Goal: Obtain resource: Download file/media

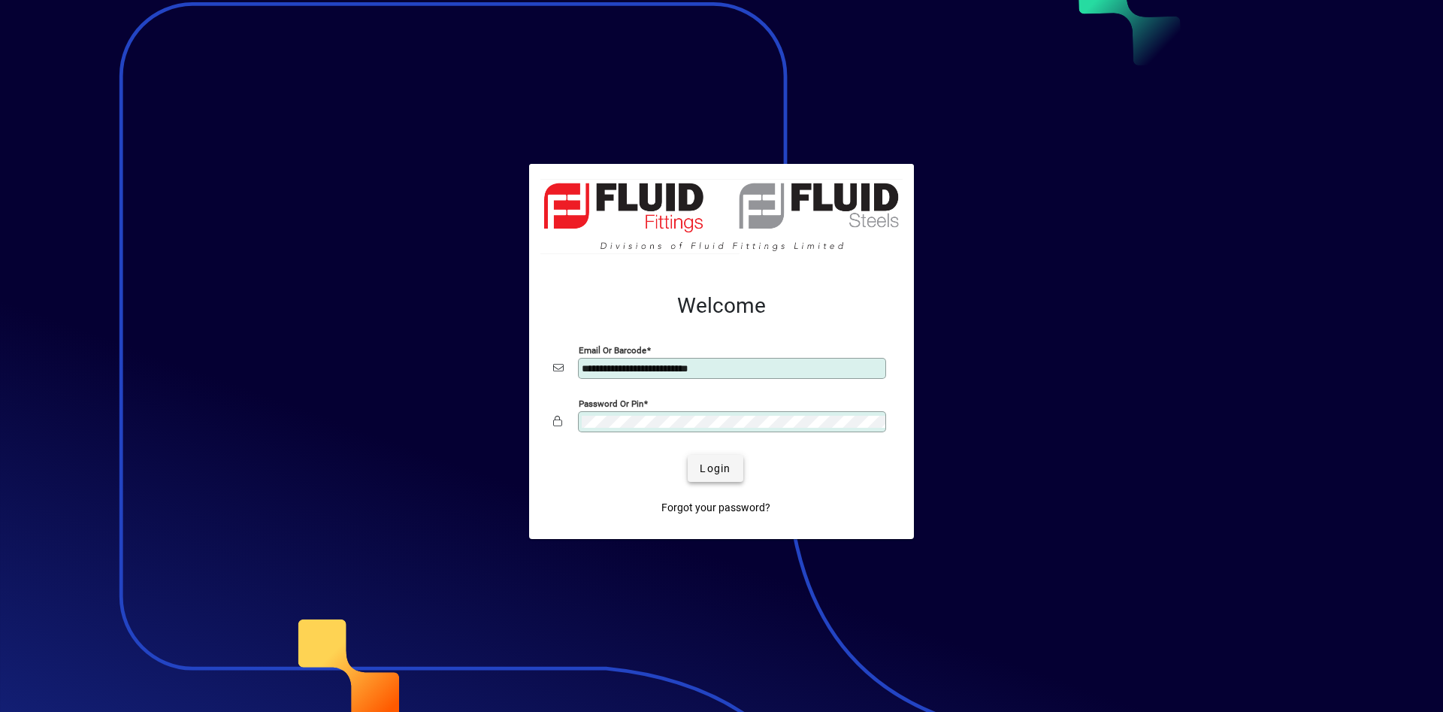
type input "**********"
click at [733, 464] on span "submit" at bounding box center [715, 468] width 55 height 36
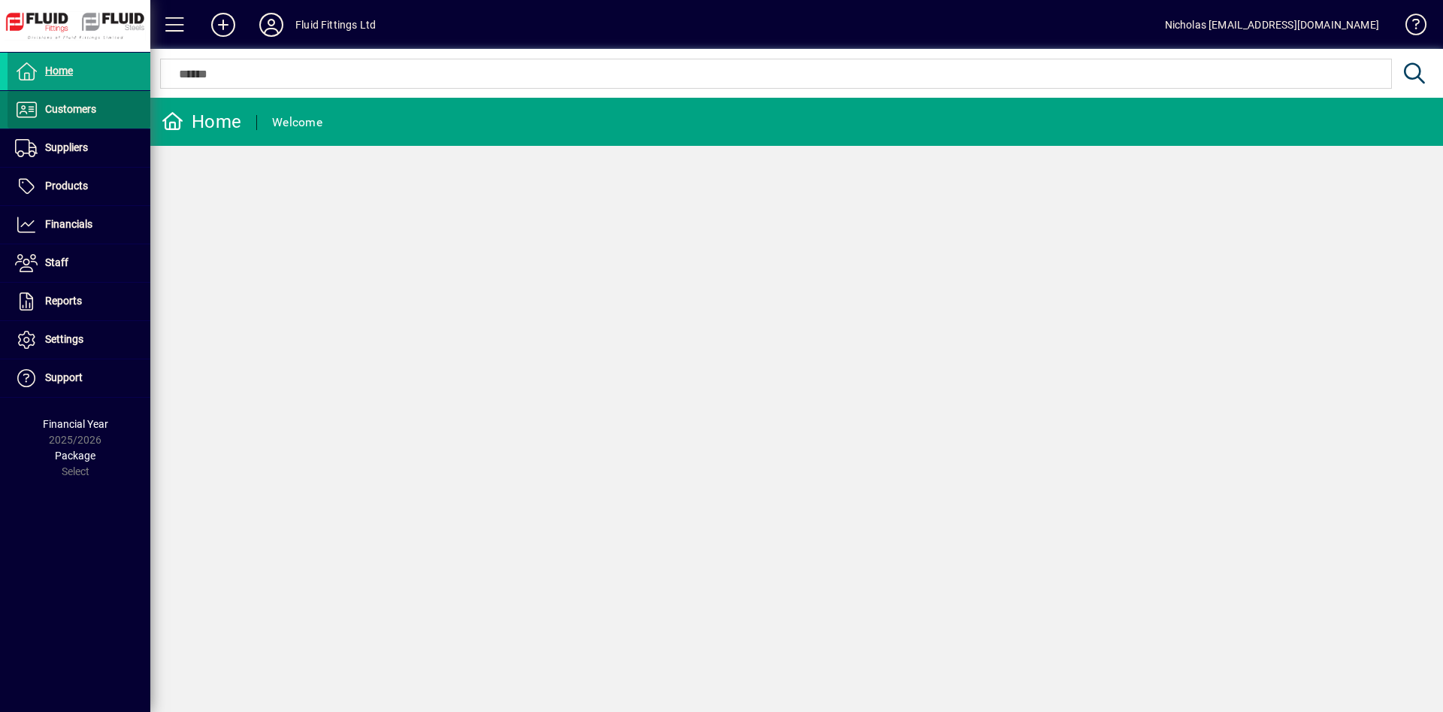
click at [128, 102] on span at bounding box center [79, 110] width 143 height 36
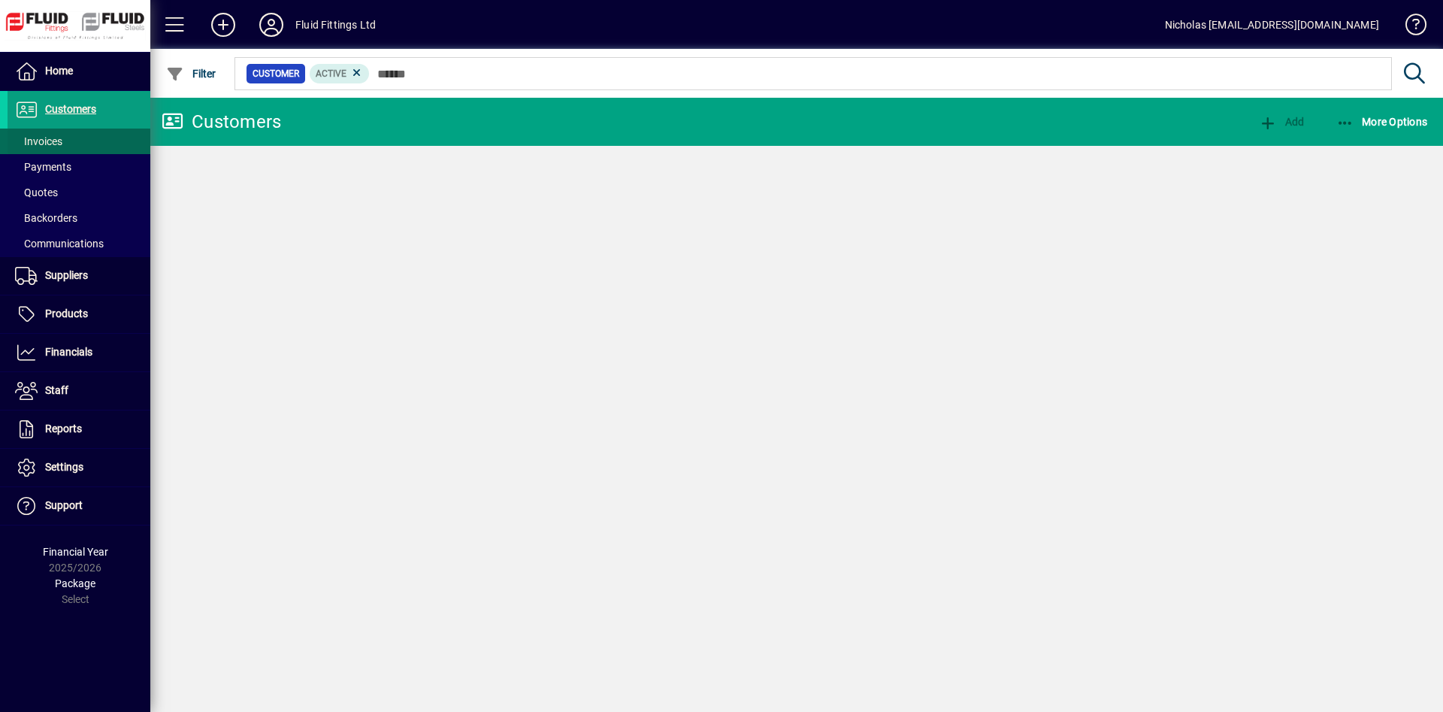
click at [111, 139] on span at bounding box center [79, 141] width 143 height 36
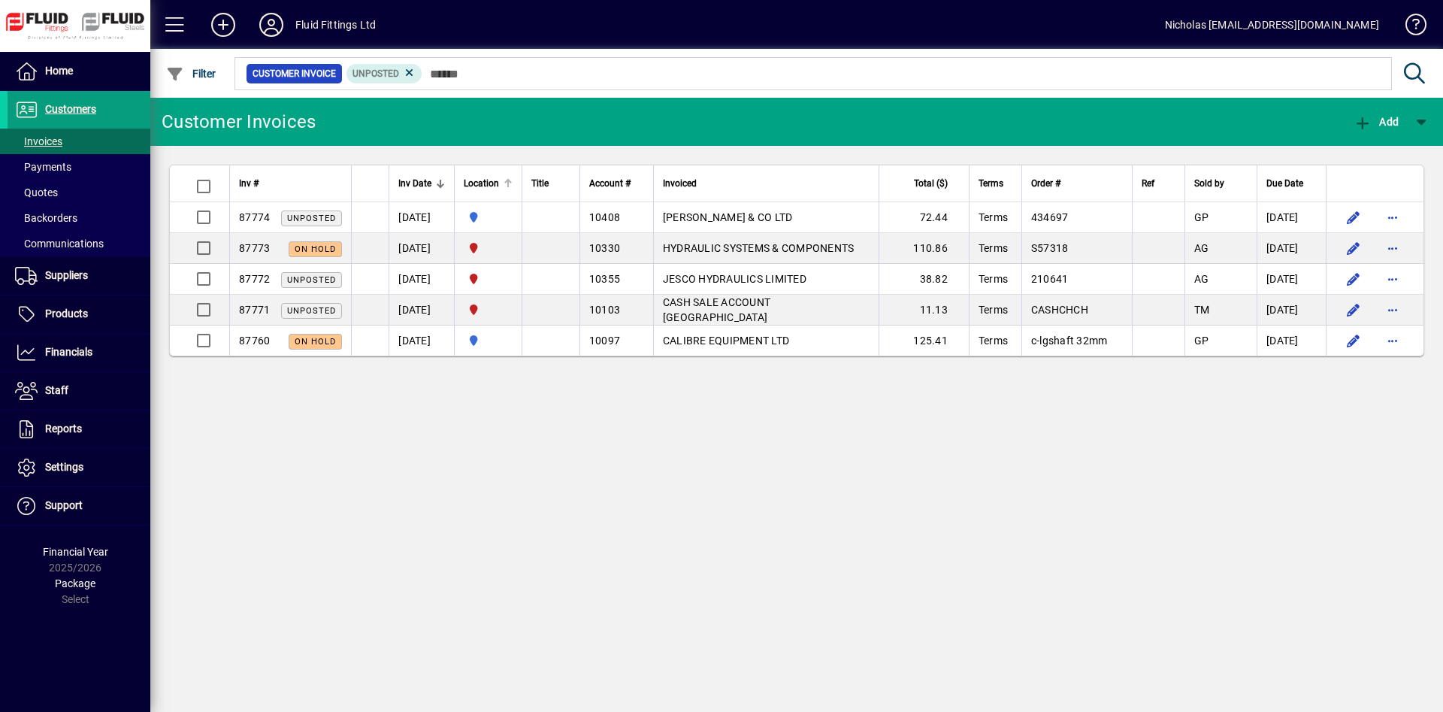
click at [513, 180] on div at bounding box center [510, 181] width 5 height 5
click at [116, 100] on span at bounding box center [79, 110] width 143 height 36
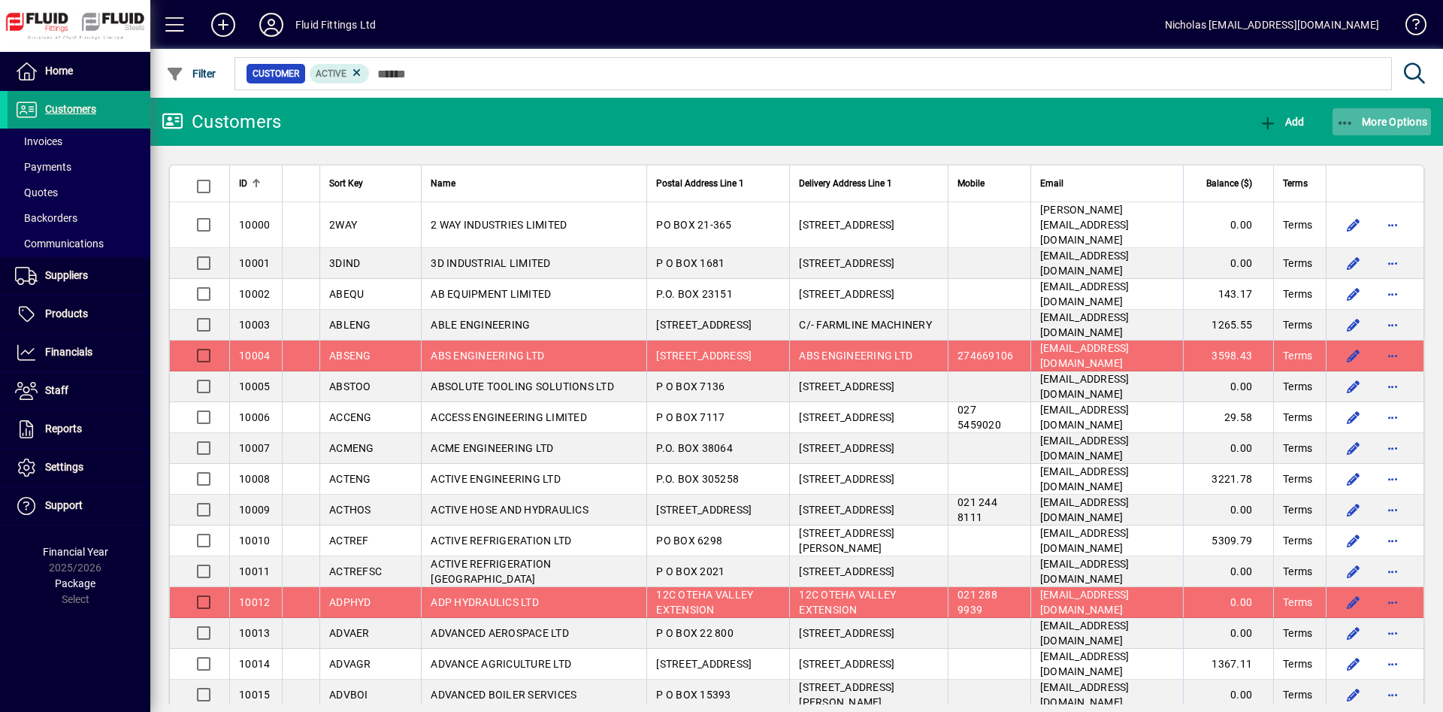
click at [1373, 126] on span "More Options" at bounding box center [1383, 122] width 92 height 12
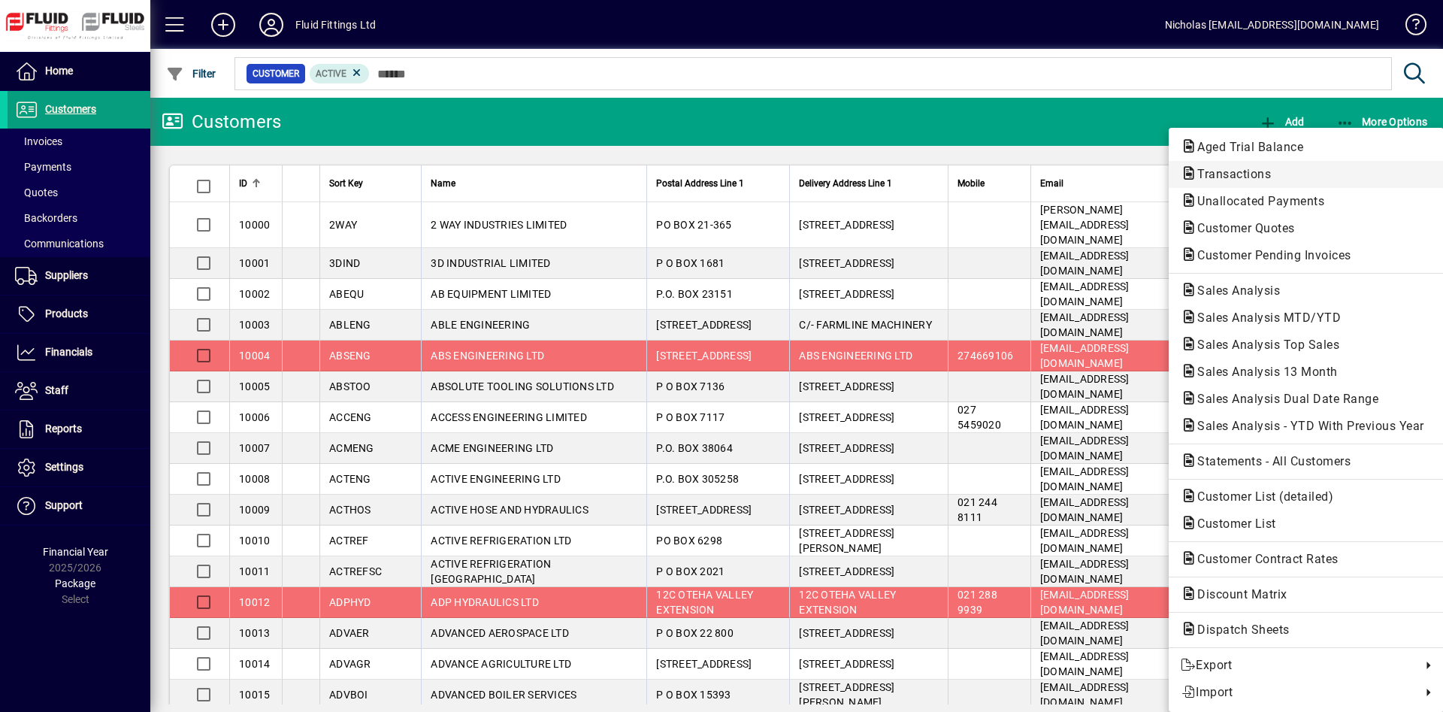
click at [1295, 180] on span "Transactions" at bounding box center [1306, 174] width 251 height 18
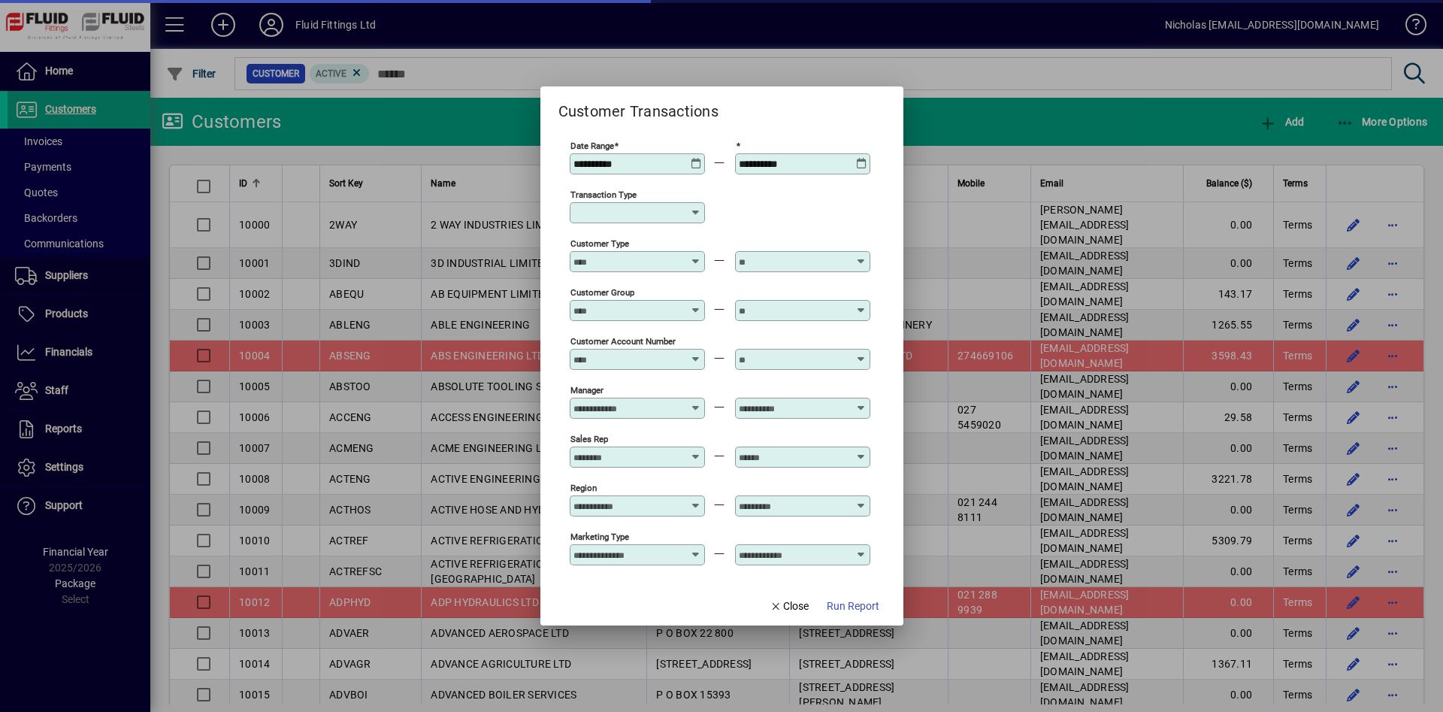
click at [647, 206] on div "Transaction Type" at bounding box center [637, 212] width 135 height 21
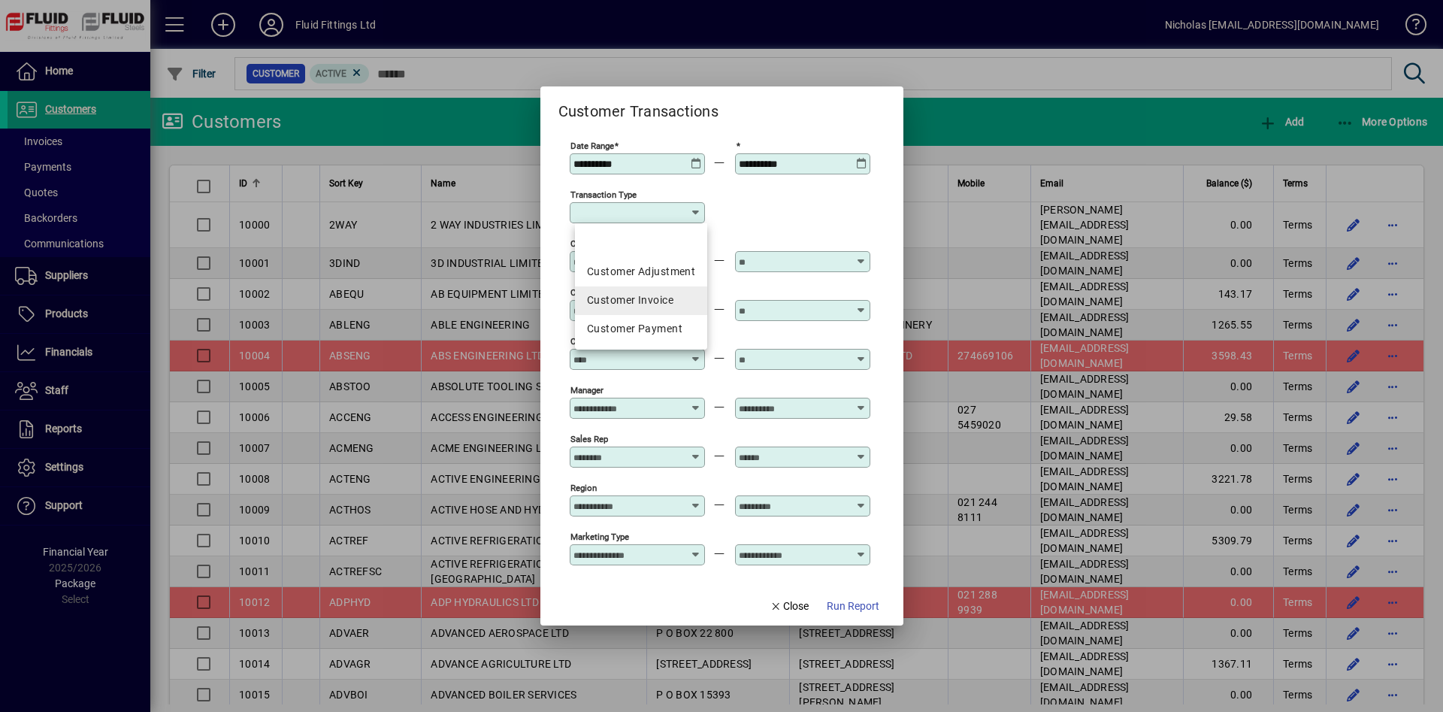
click at [674, 295] on div "Customer Invoice" at bounding box center [641, 300] width 108 height 16
type input "**********"
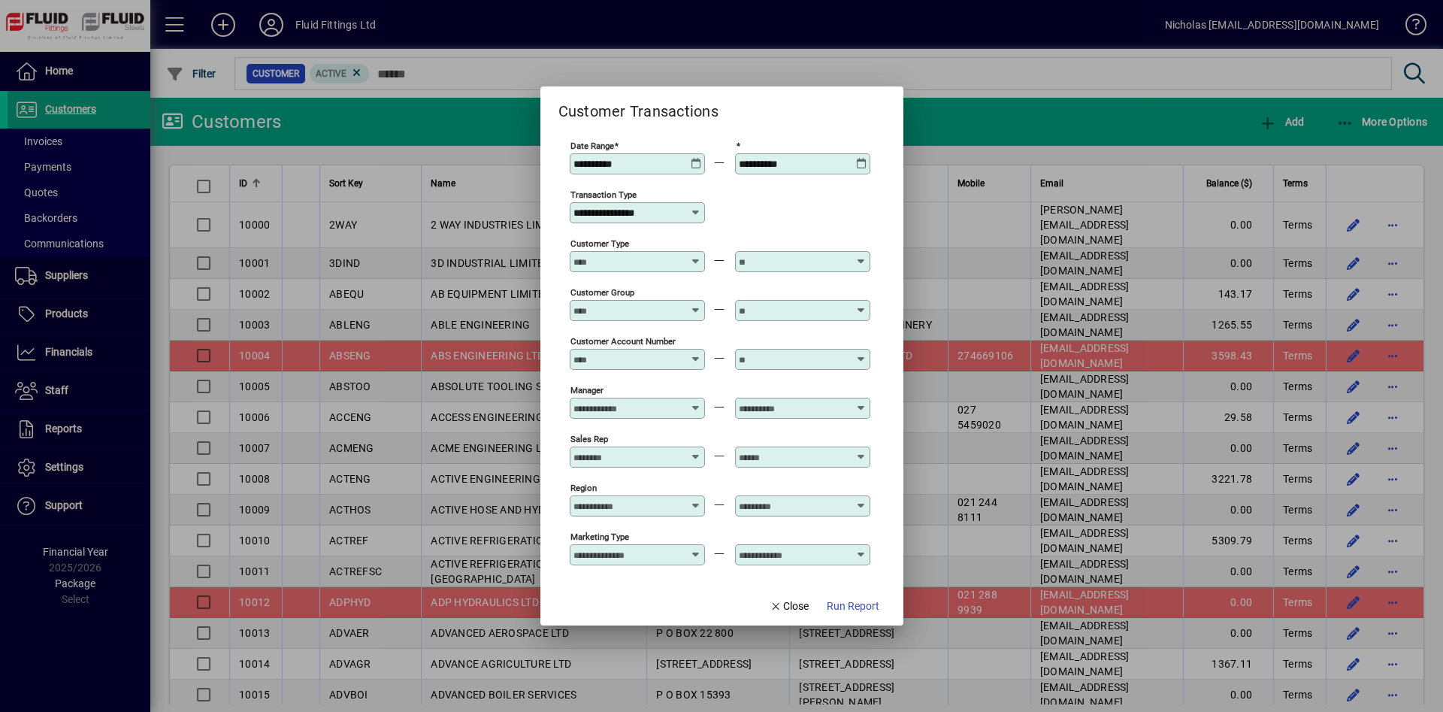
scroll to position [109, 0]
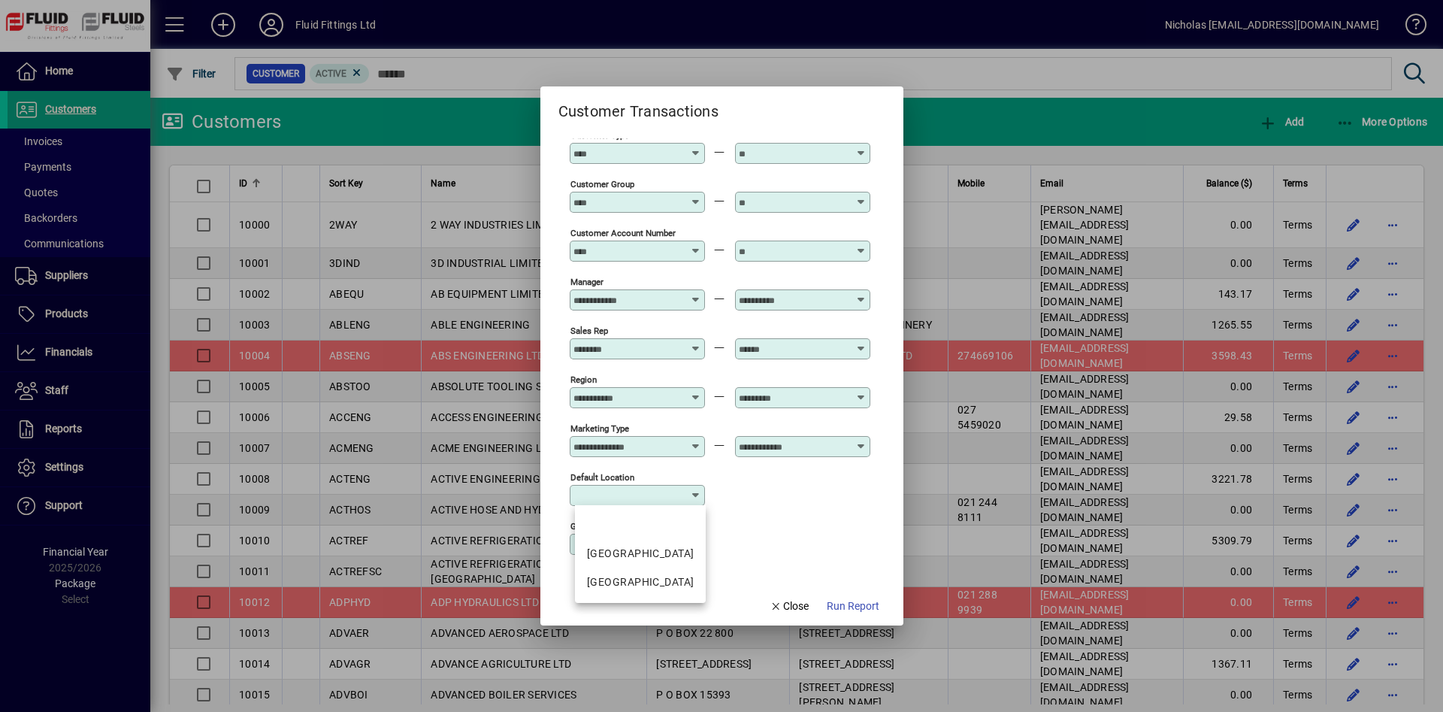
click at [664, 496] on input "Default Location" at bounding box center [632, 495] width 117 height 12
click at [656, 585] on div "[GEOGRAPHIC_DATA]" at bounding box center [640, 582] width 107 height 16
type input "**********"
click at [832, 598] on span "button" at bounding box center [853, 606] width 65 height 36
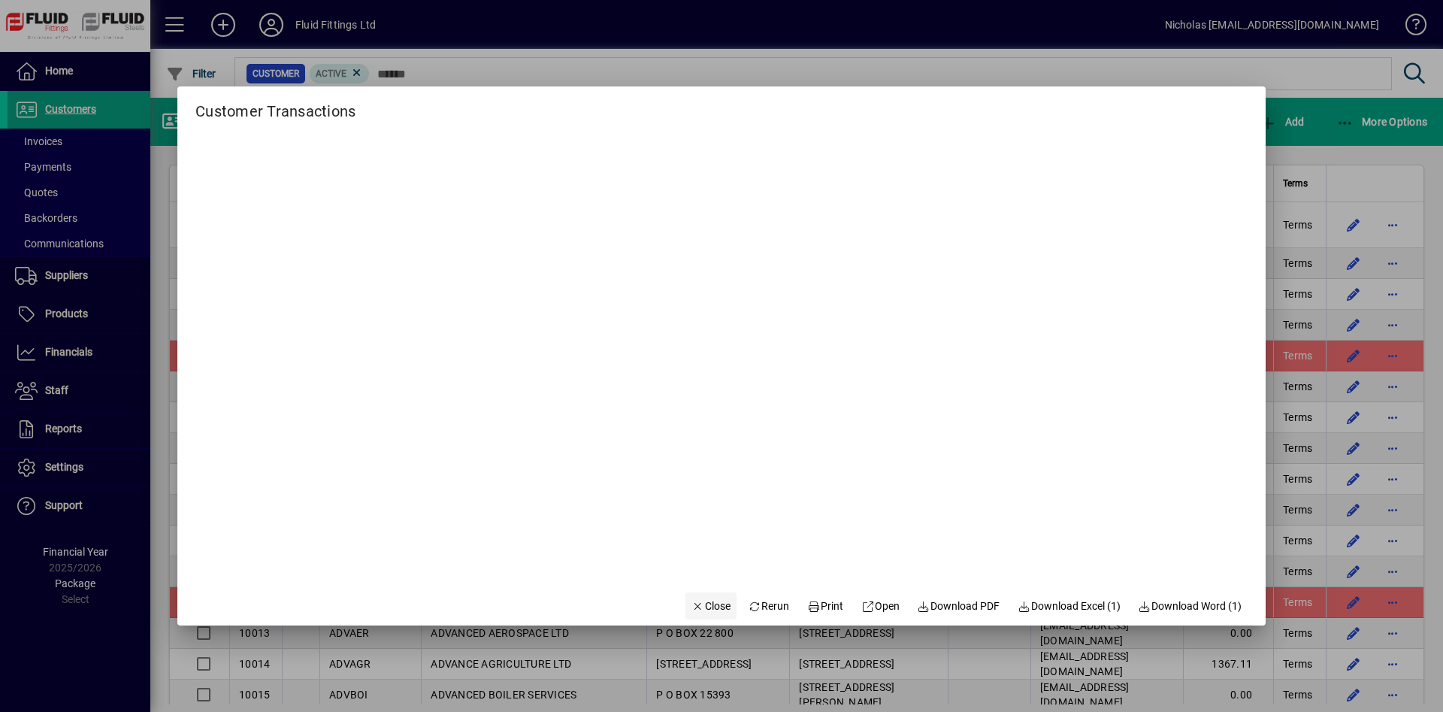
click at [701, 600] on span "Close" at bounding box center [711, 606] width 39 height 16
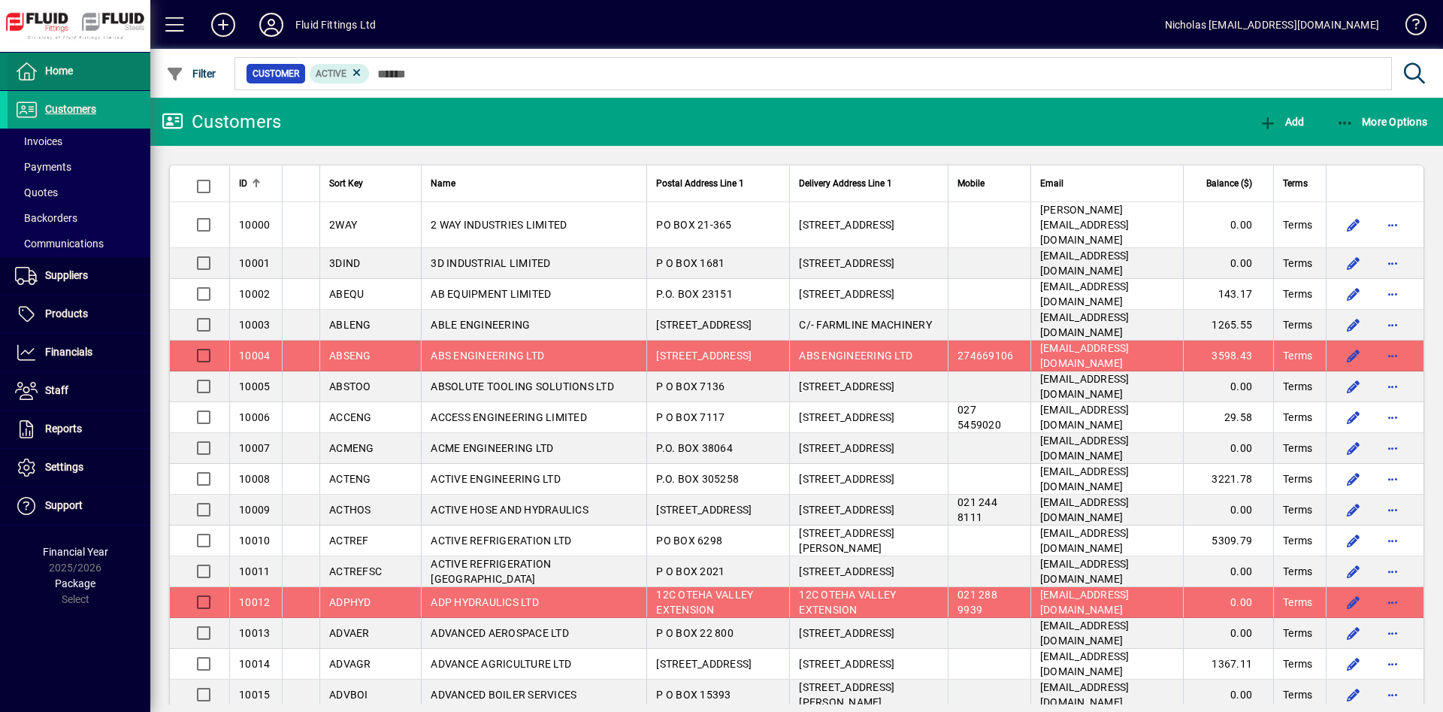
click at [77, 59] on span at bounding box center [79, 71] width 143 height 36
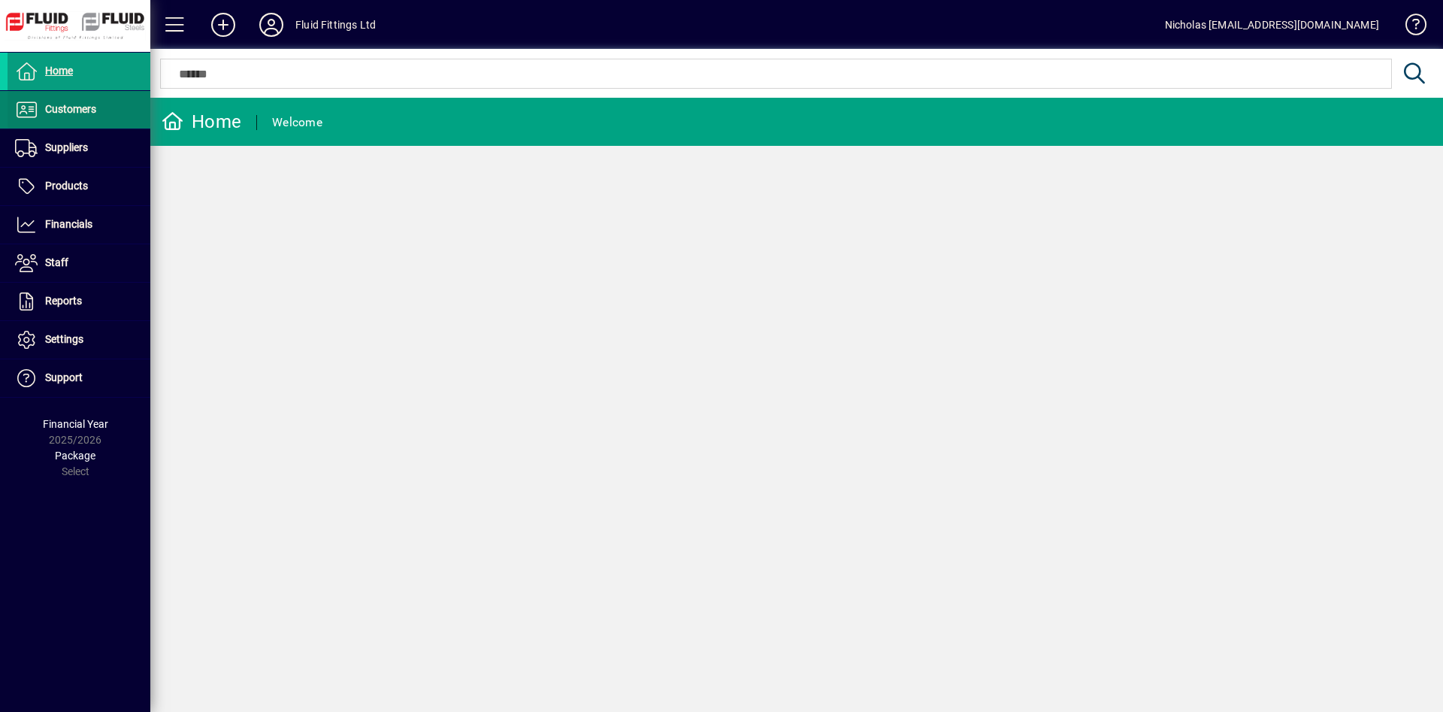
click at [96, 108] on span "Customers" at bounding box center [70, 109] width 51 height 12
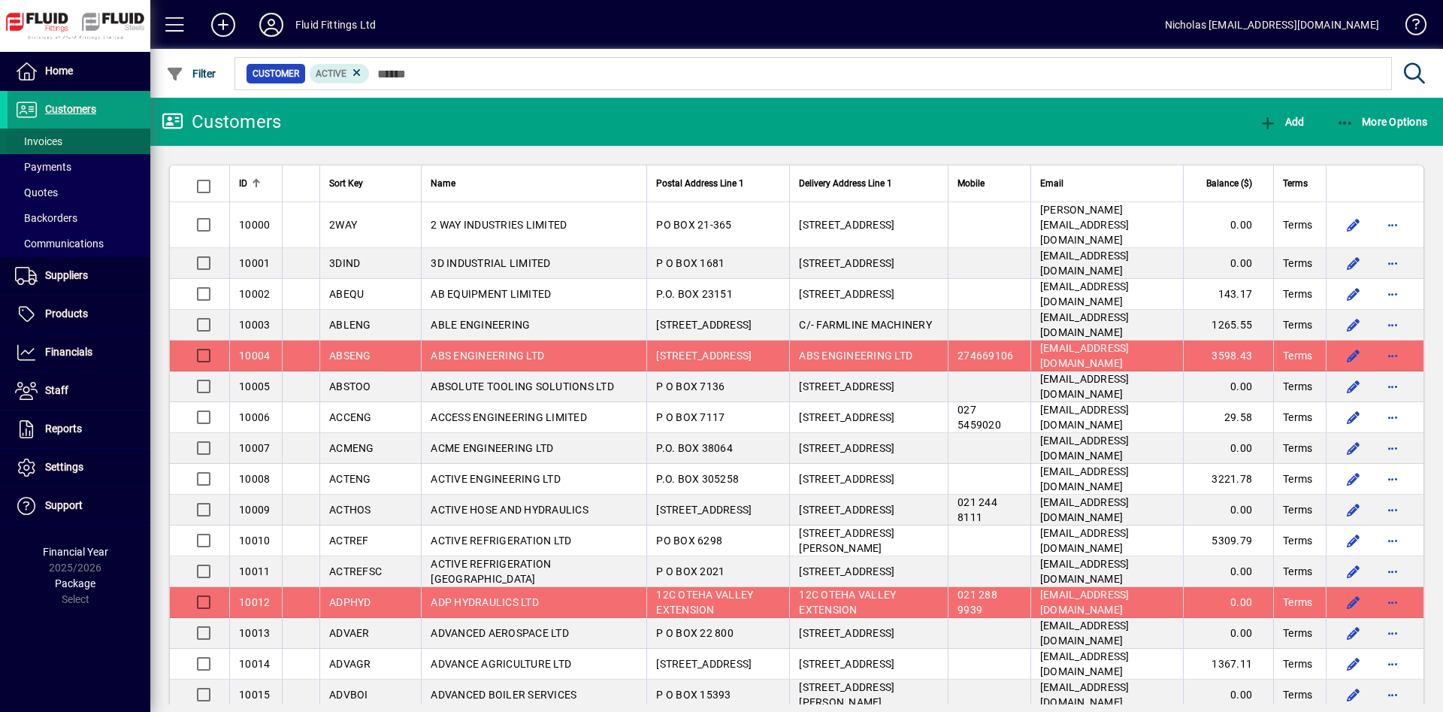
click at [80, 145] on span at bounding box center [79, 141] width 143 height 36
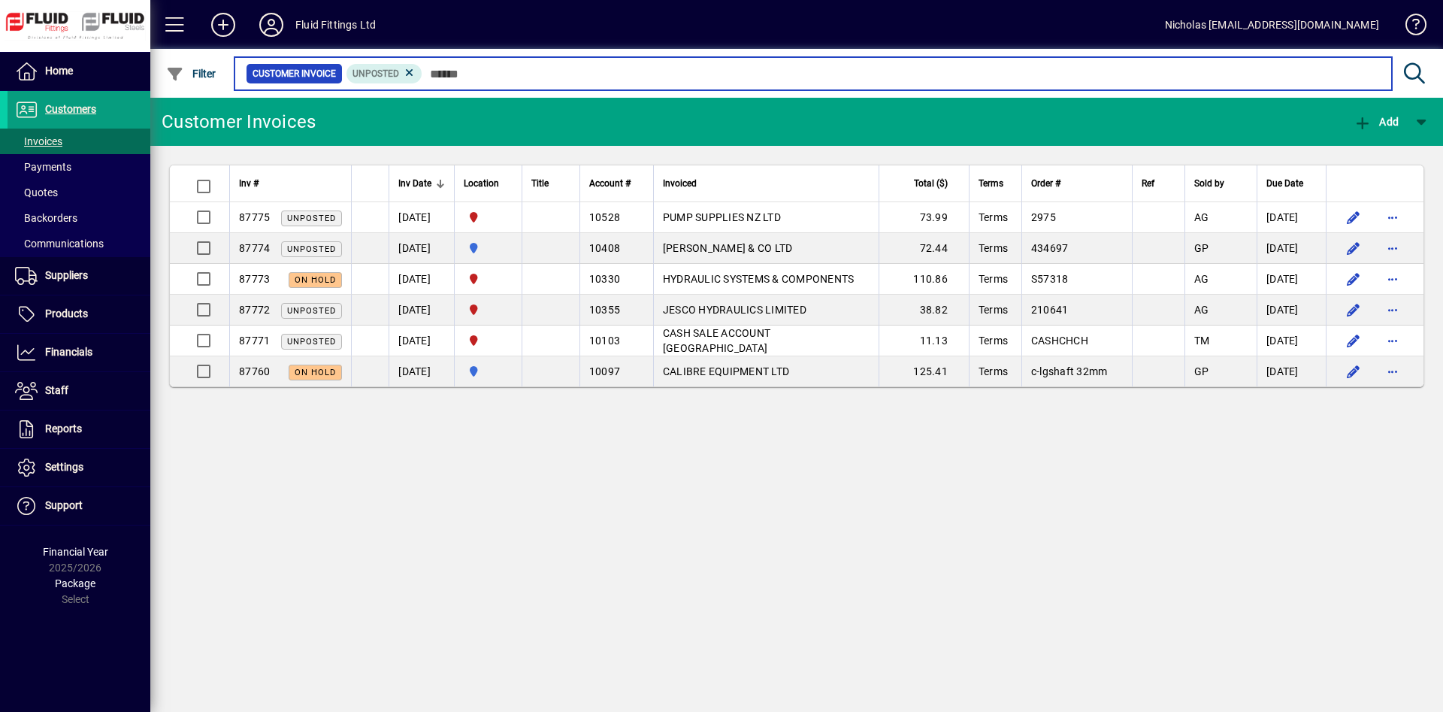
click at [552, 73] on input "text" at bounding box center [902, 73] width 958 height 21
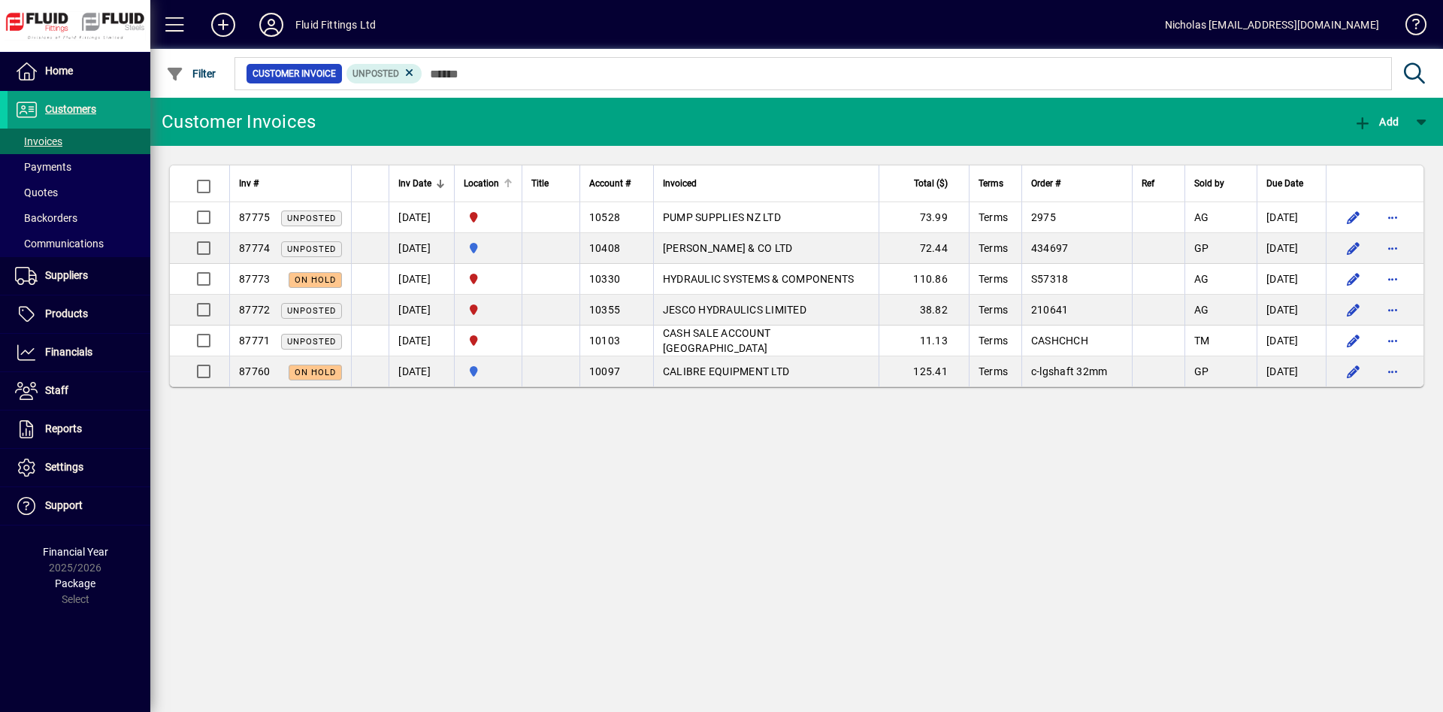
click at [513, 180] on div at bounding box center [508, 180] width 9 height 2
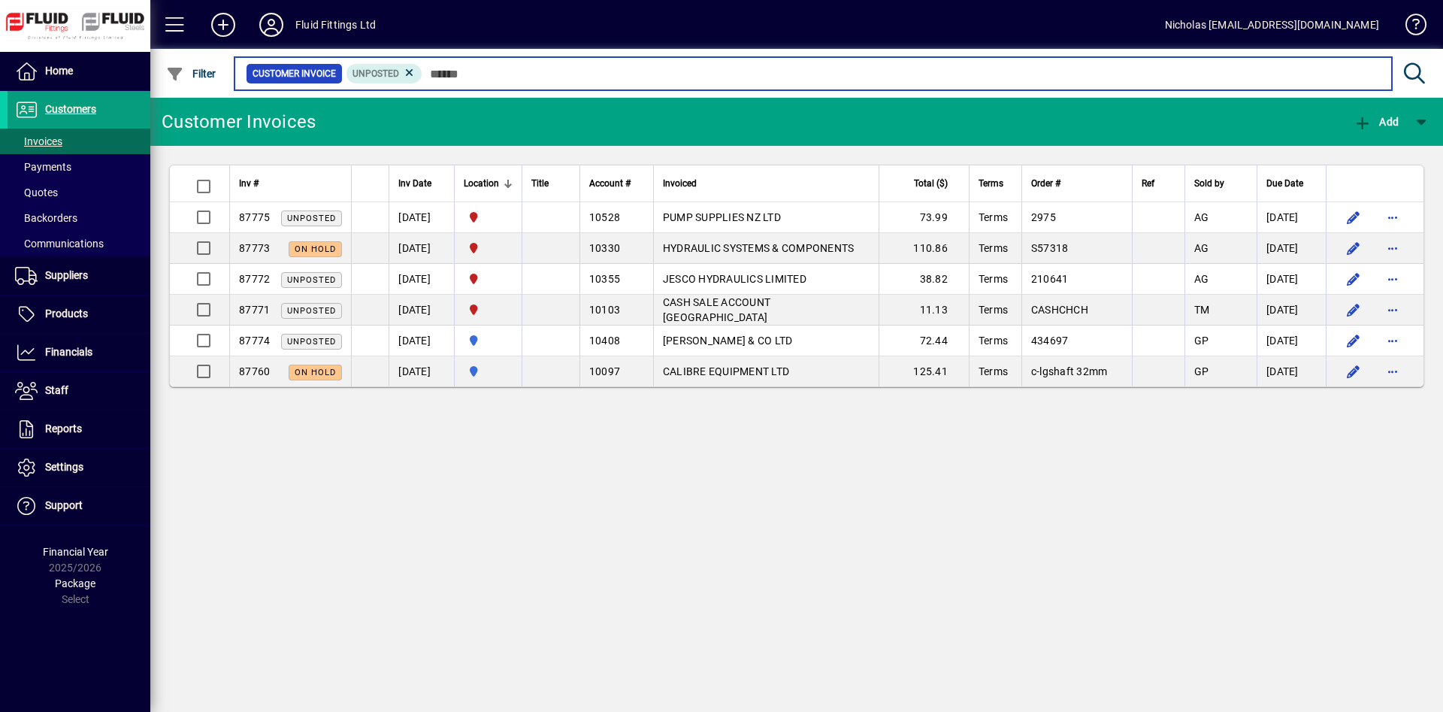
click at [729, 69] on input "text" at bounding box center [902, 73] width 958 height 21
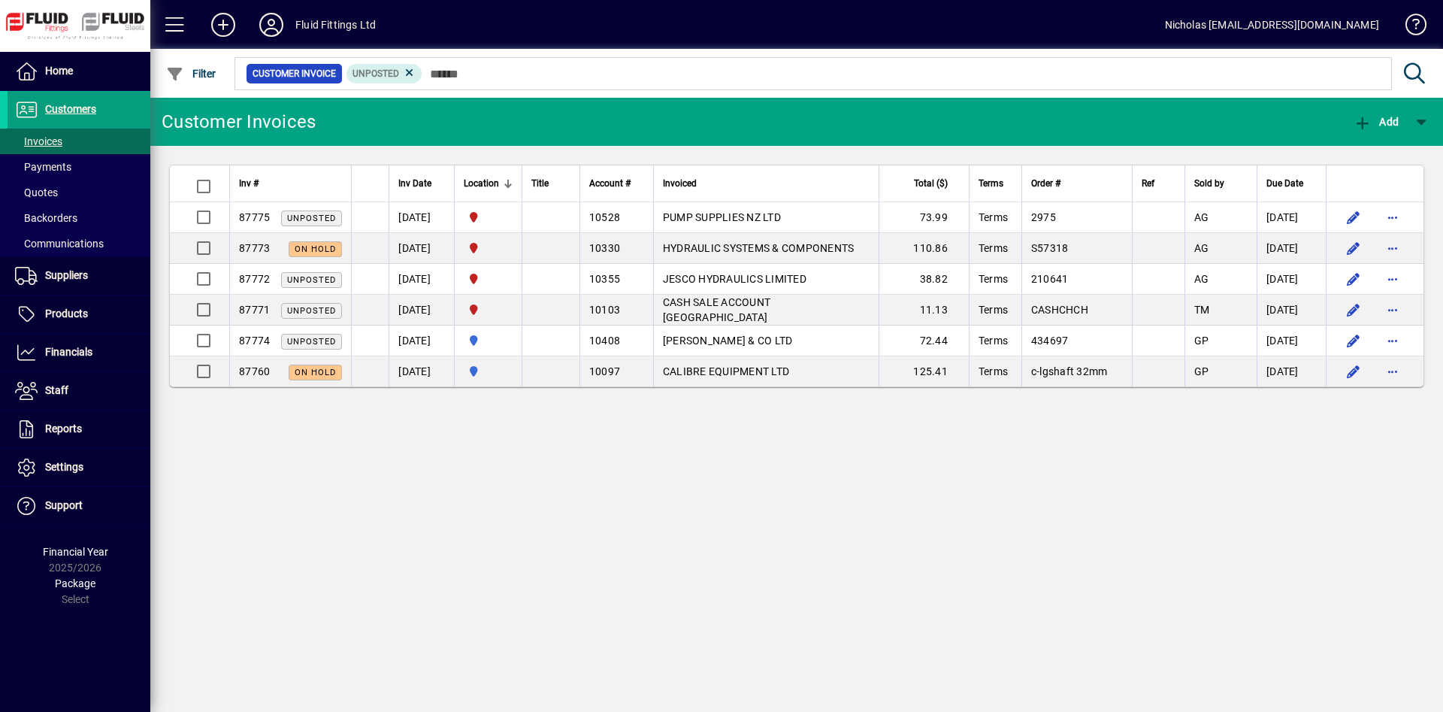
click at [1008, 65] on div at bounding box center [878, 57] width 1293 height 17
click at [94, 159] on span at bounding box center [79, 167] width 143 height 36
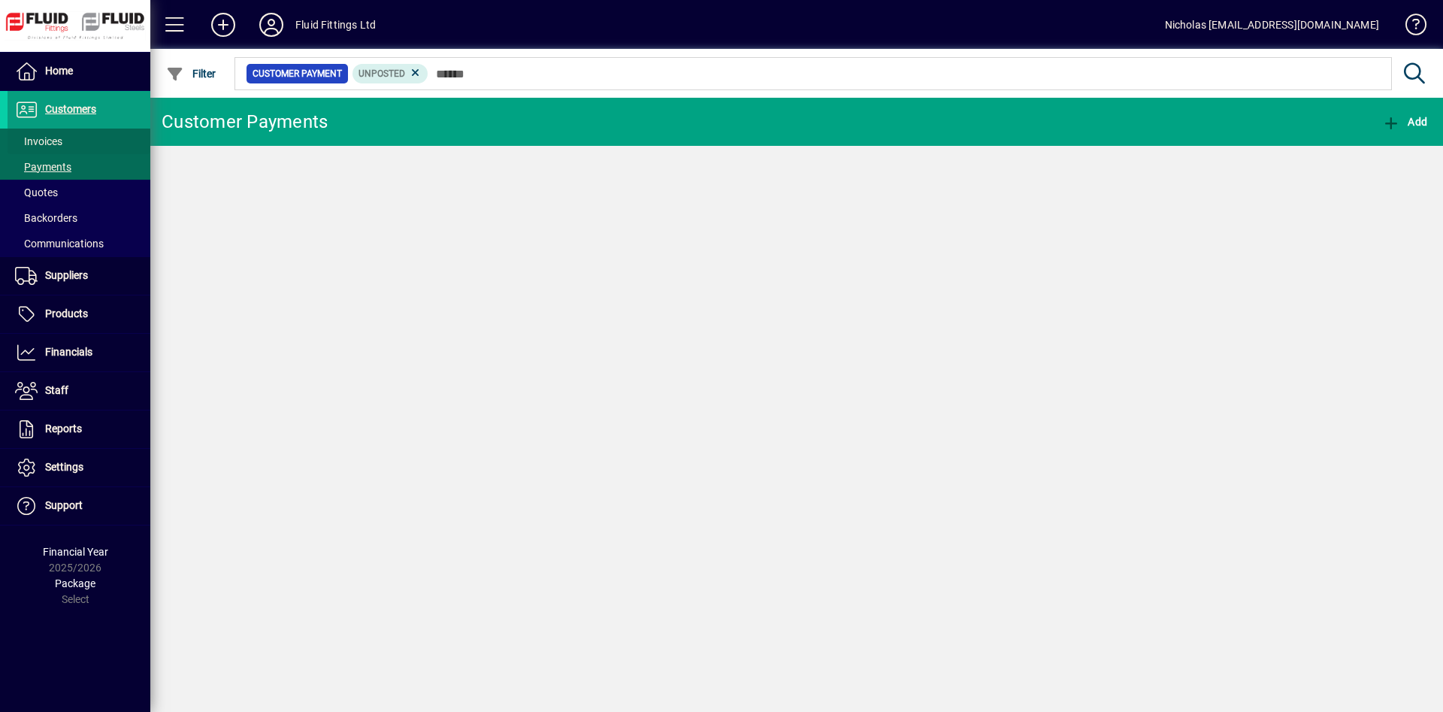
click at [100, 138] on span at bounding box center [79, 141] width 143 height 36
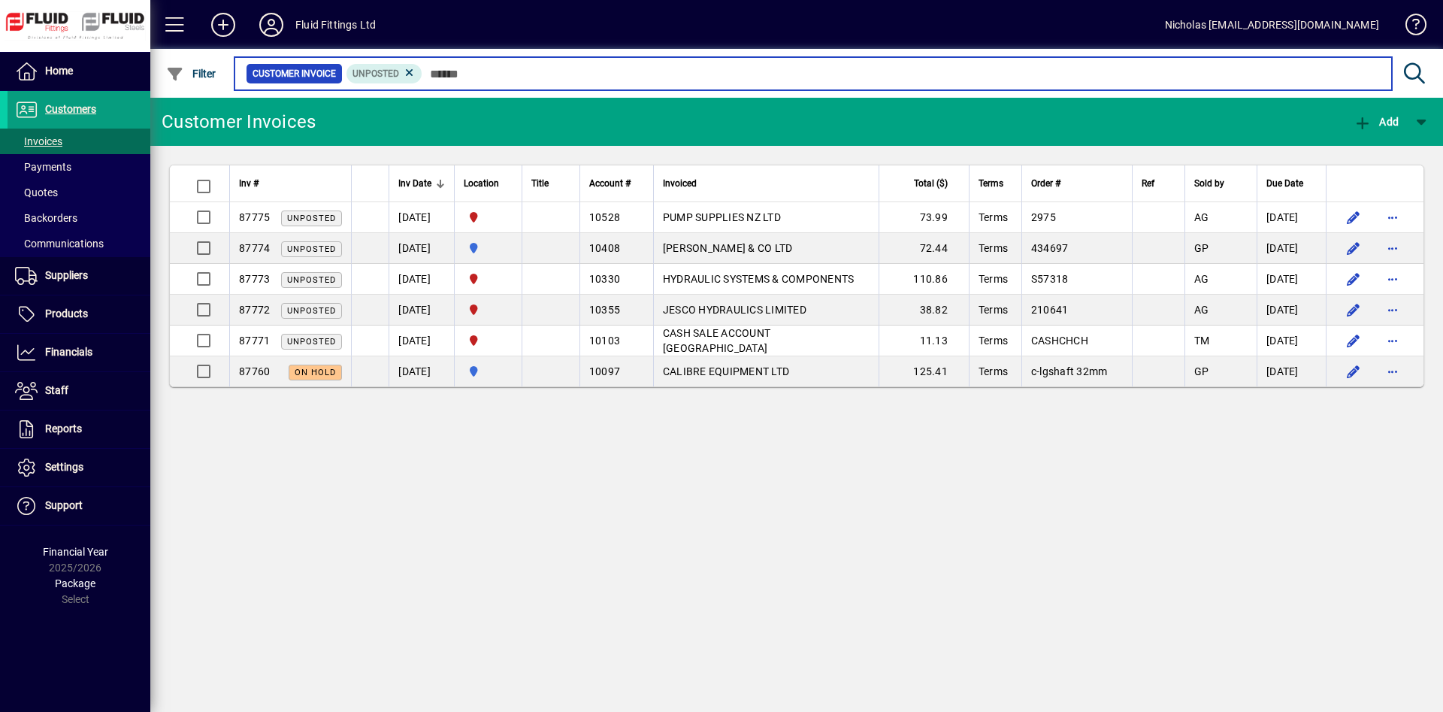
click at [553, 77] on input "text" at bounding box center [902, 73] width 958 height 21
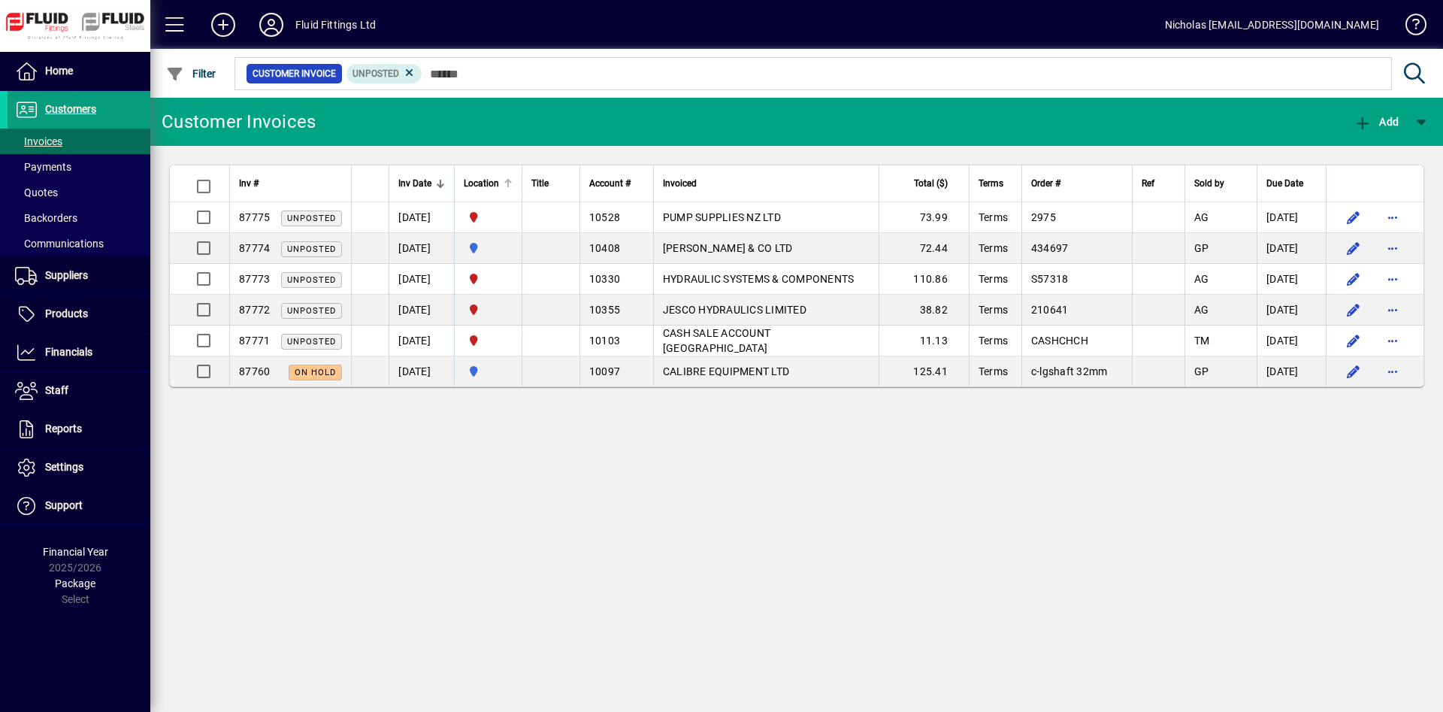
click at [513, 182] on div at bounding box center [510, 181] width 5 height 5
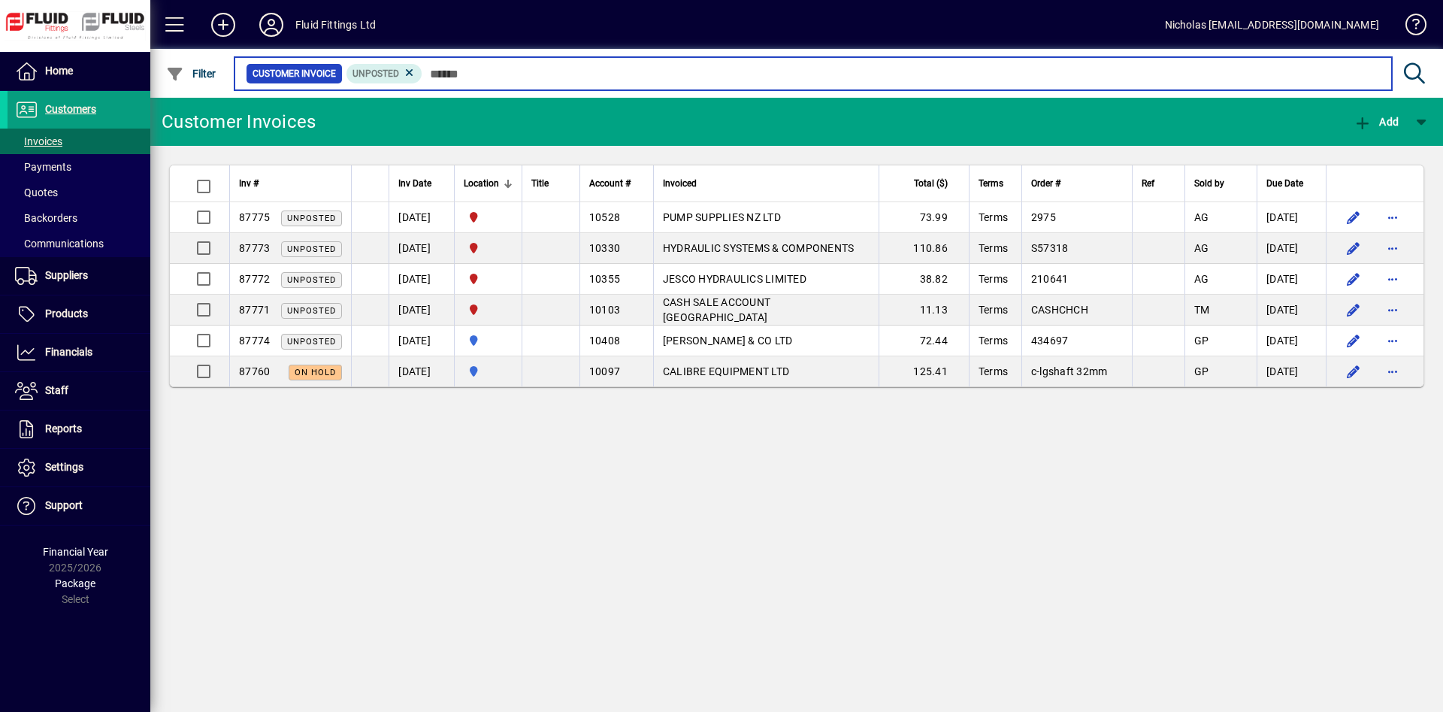
drag, startPoint x: 824, startPoint y: 78, endPoint x: 1268, endPoint y: 18, distance: 448.4
click at [831, 77] on input "text" at bounding box center [902, 73] width 958 height 21
click at [1060, 76] on input "text" at bounding box center [902, 73] width 958 height 21
click at [475, 77] on input "text" at bounding box center [902, 73] width 958 height 21
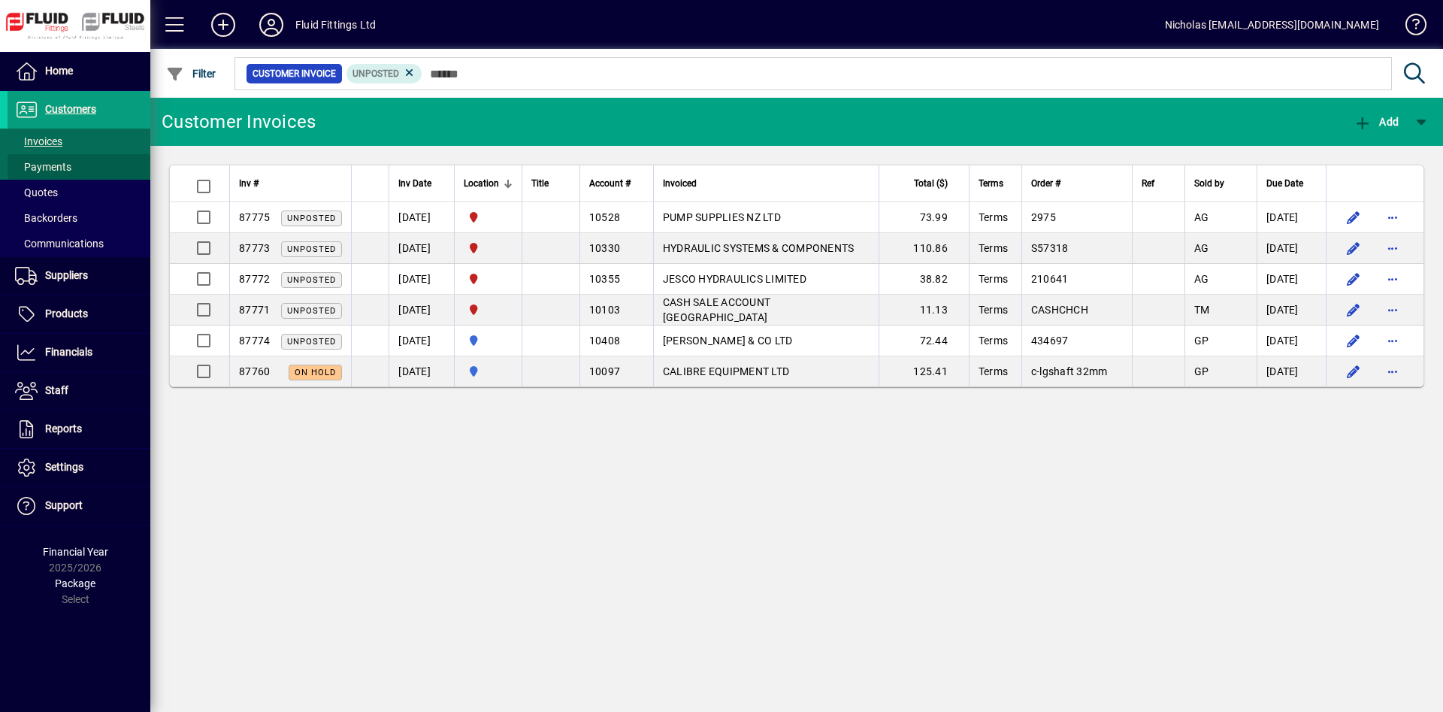
click at [86, 164] on span at bounding box center [79, 167] width 143 height 36
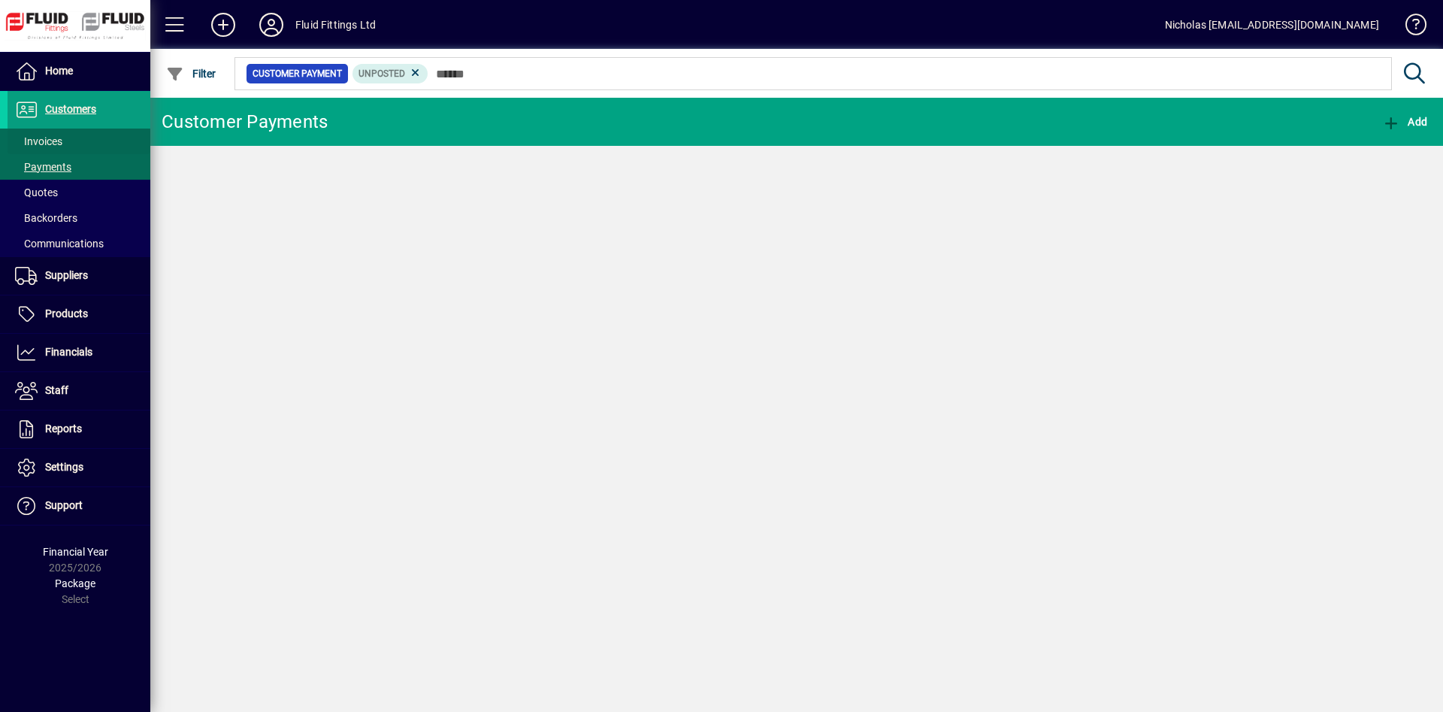
click at [85, 139] on span at bounding box center [79, 141] width 143 height 36
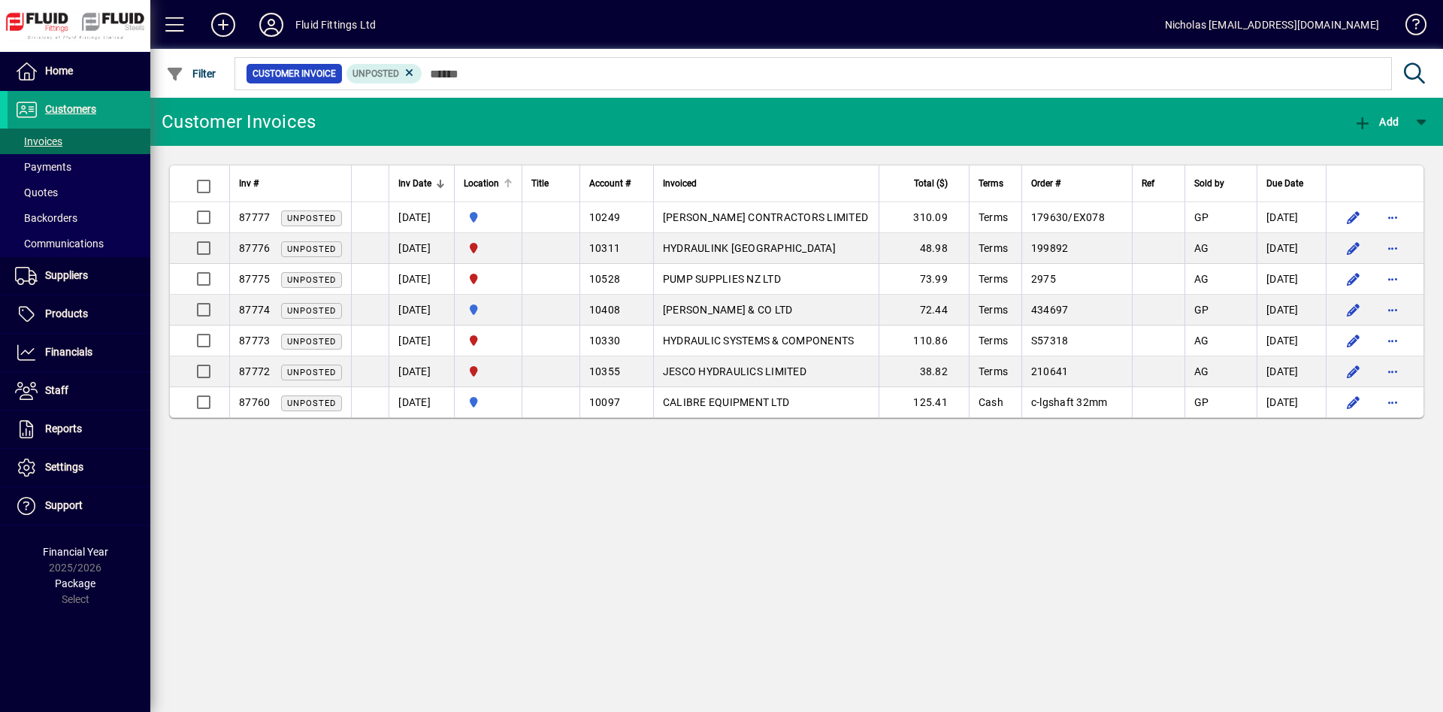
click at [509, 183] on div at bounding box center [508, 184] width 2 height 8
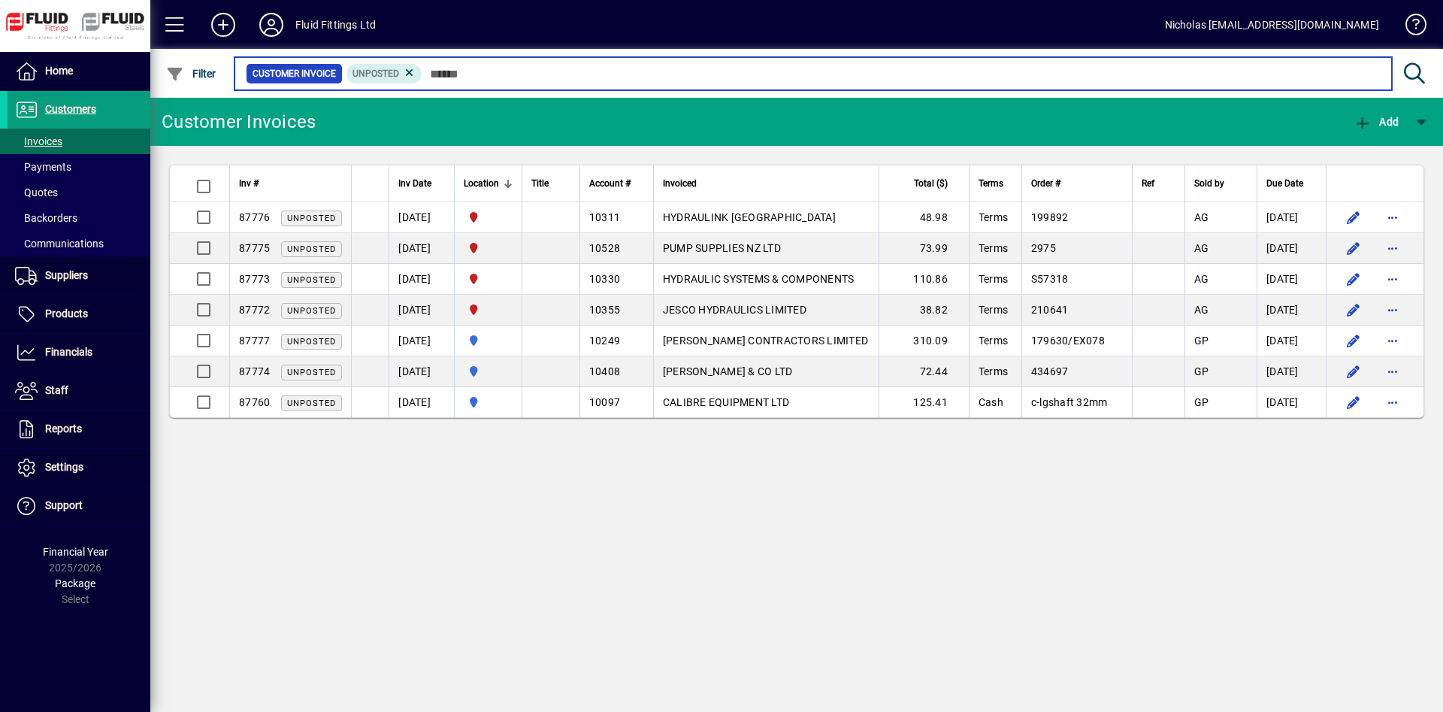
click at [698, 66] on input "text" at bounding box center [902, 73] width 958 height 21
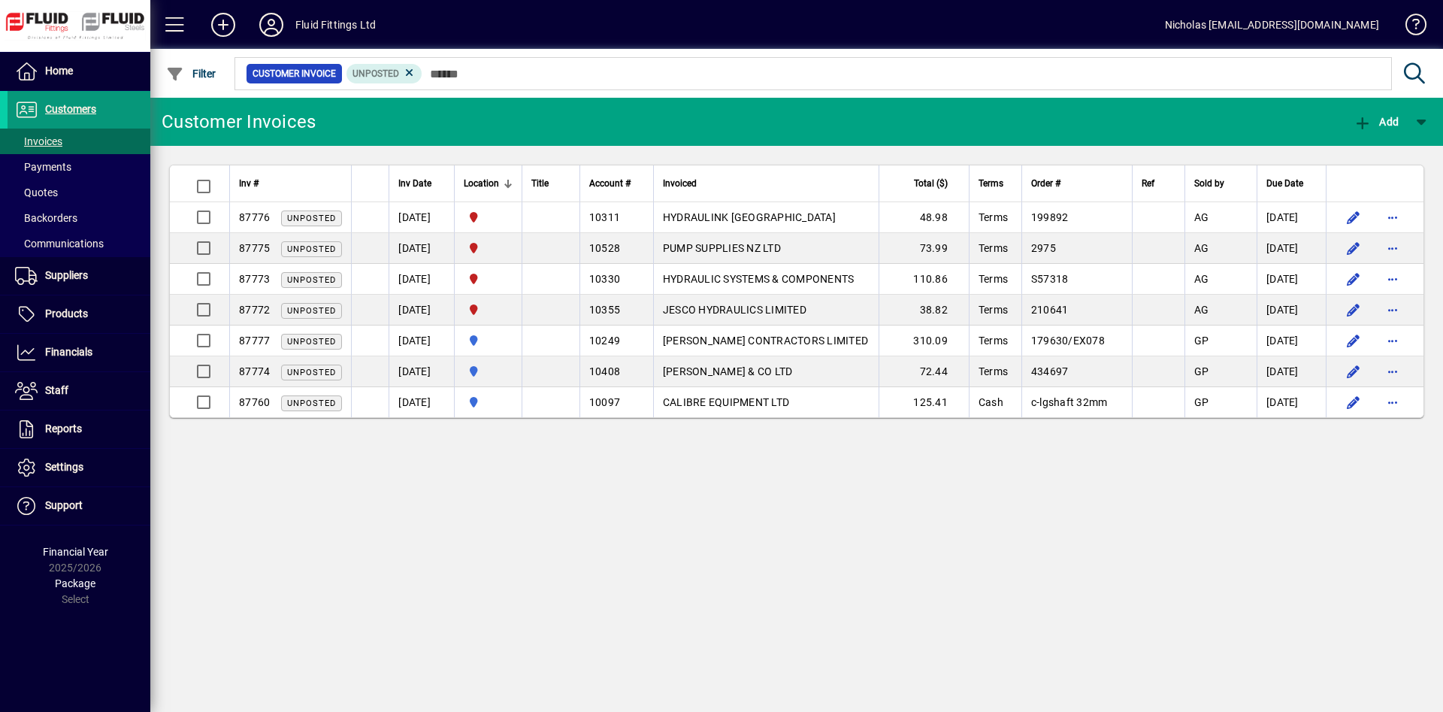
click at [115, 108] on span at bounding box center [79, 110] width 143 height 36
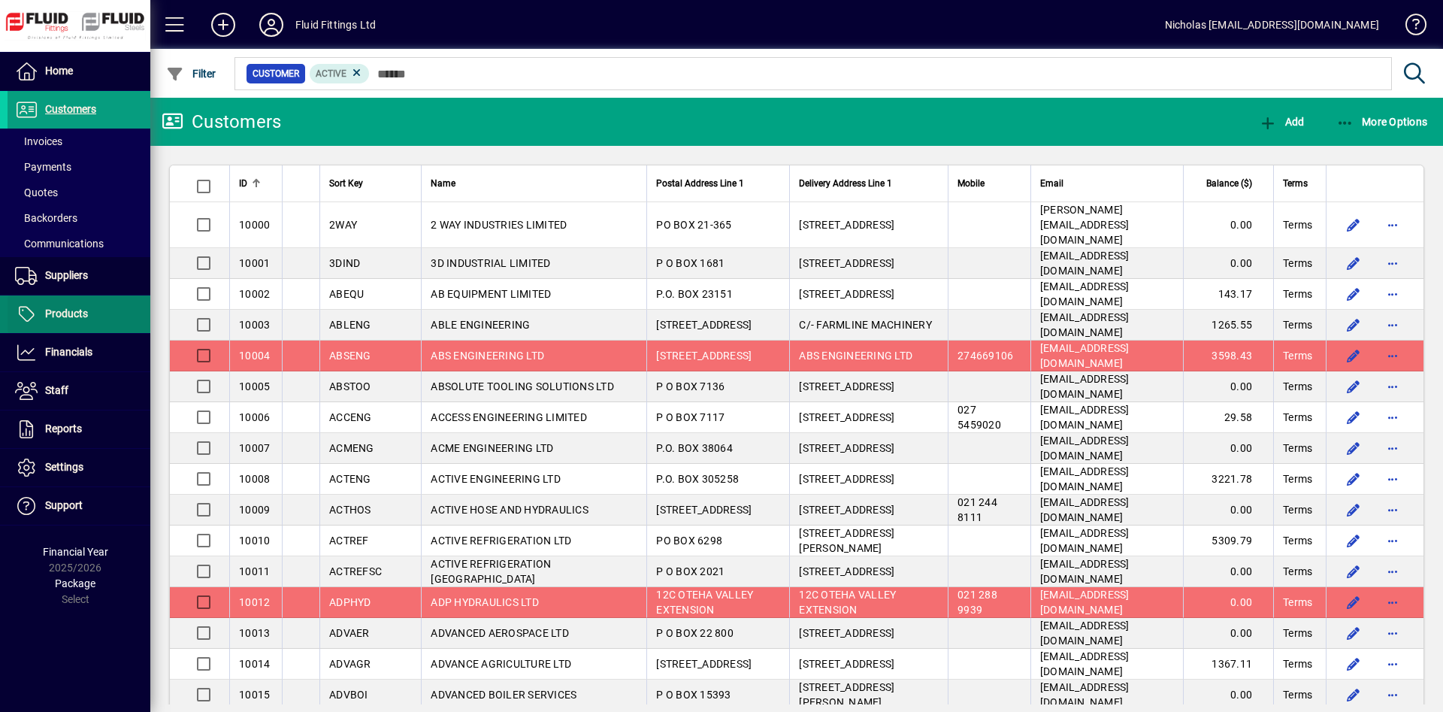
click at [106, 304] on span at bounding box center [79, 314] width 143 height 36
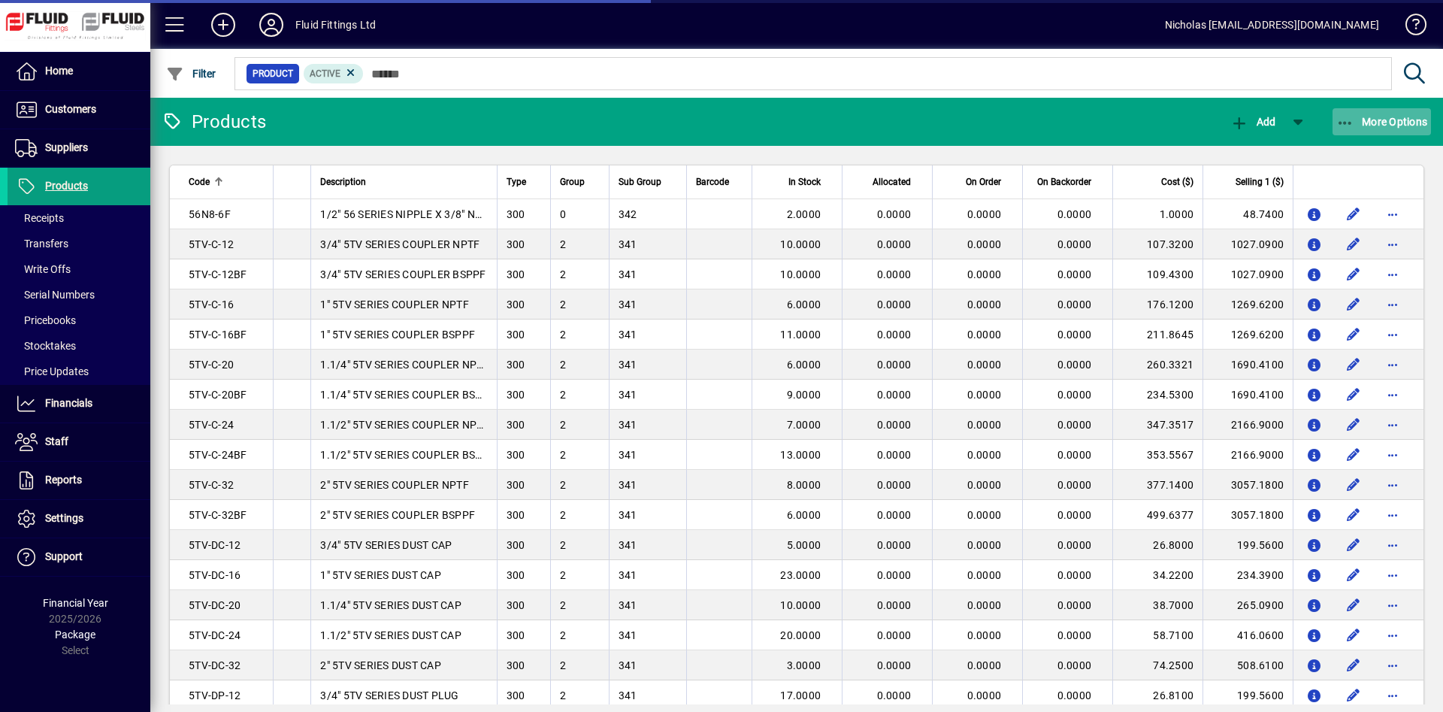
click at [1379, 123] on span "More Options" at bounding box center [1383, 122] width 92 height 12
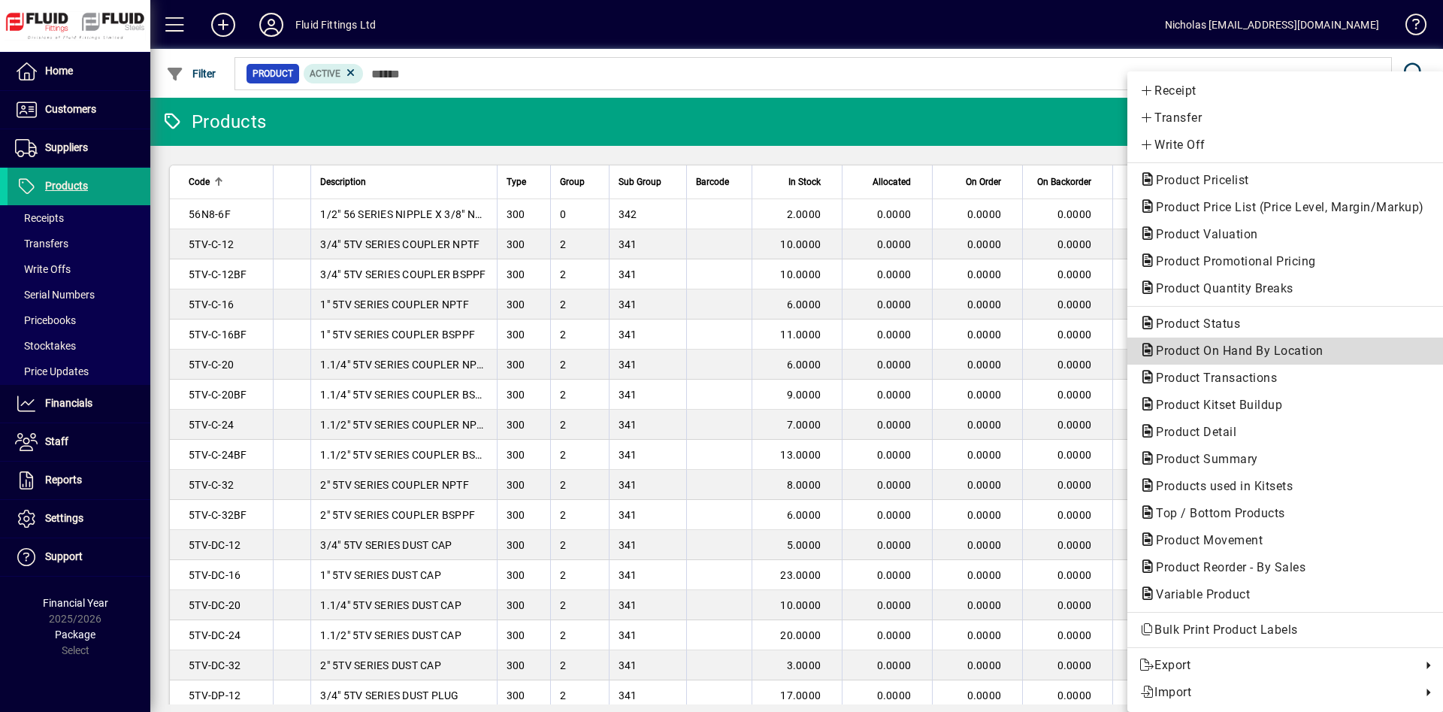
click at [1307, 348] on span "Product On Hand By Location" at bounding box center [1236, 351] width 192 height 14
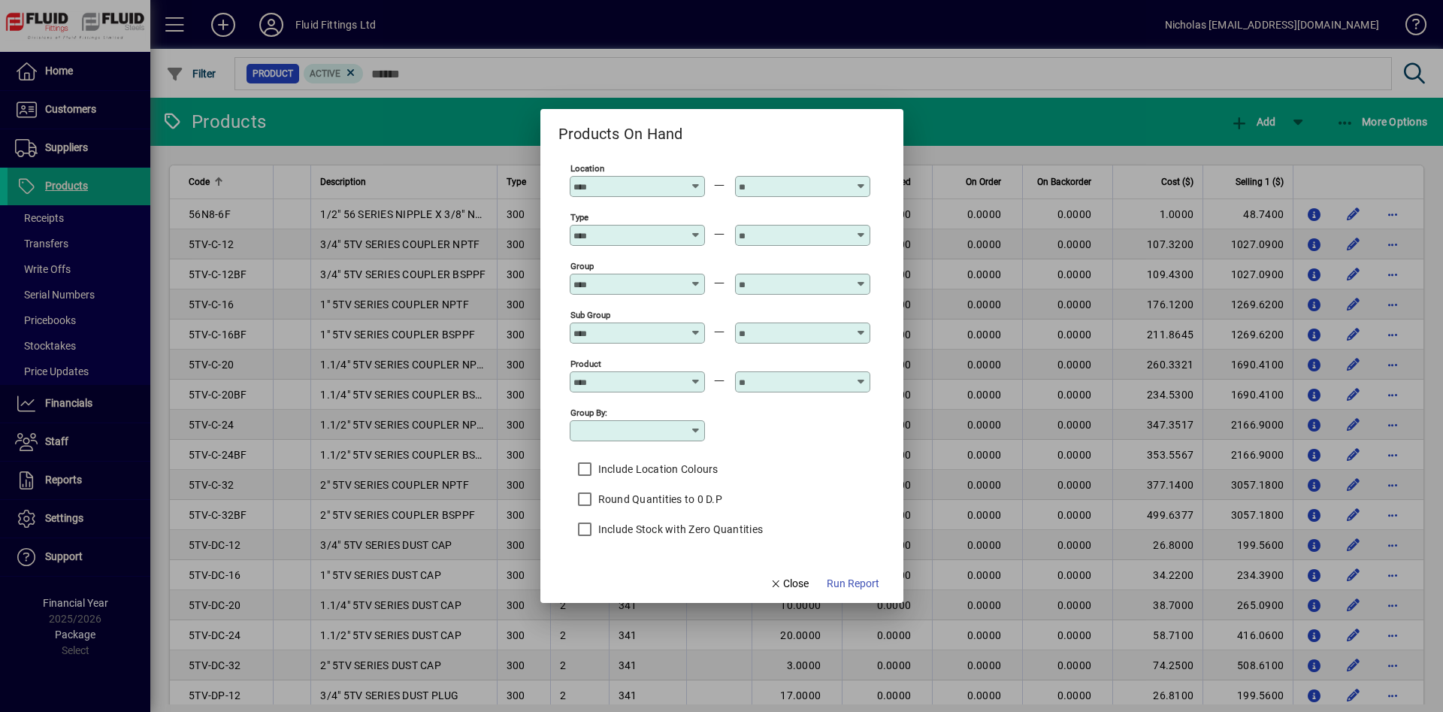
click at [641, 188] on input "Location" at bounding box center [629, 186] width 110 height 12
click at [658, 241] on div "[GEOGRAPHIC_DATA]" at bounding box center [640, 246] width 107 height 16
type input "********"
click at [812, 185] on input "text" at bounding box center [794, 186] width 110 height 12
click at [803, 271] on div "[GEOGRAPHIC_DATA]" at bounding box center [806, 275] width 107 height 16
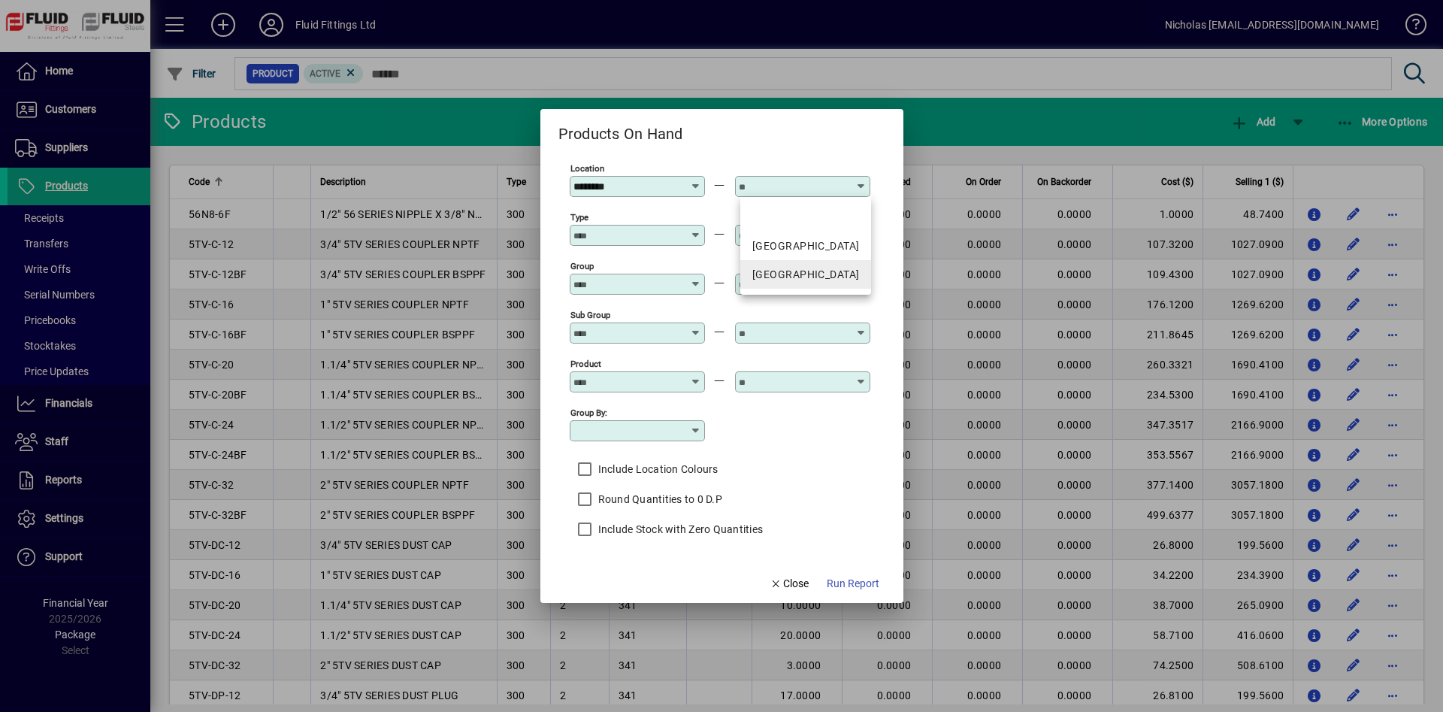
type input "**********"
click at [629, 240] on input "Type" at bounding box center [629, 235] width 110 height 12
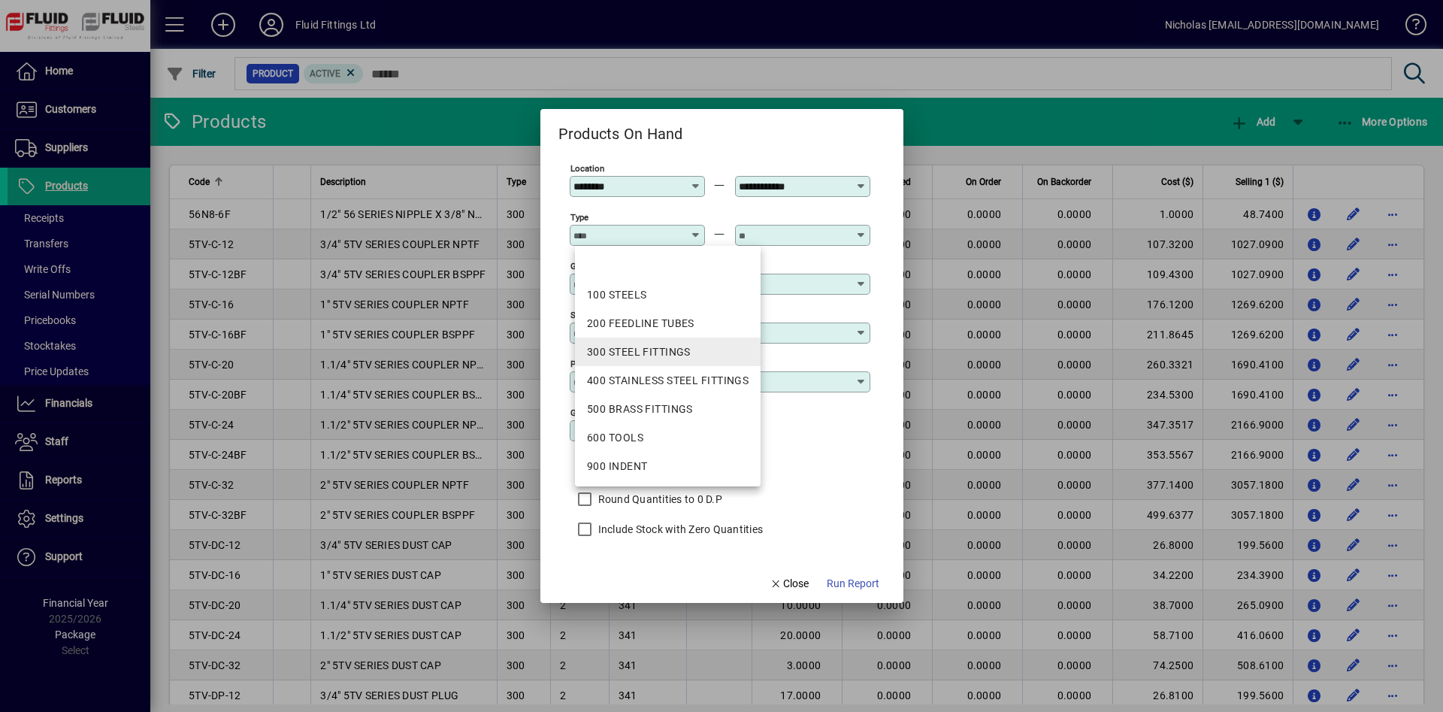
click at [668, 363] on mat-option "300 STEEL FITTINGS" at bounding box center [668, 352] width 186 height 29
type input "**********"
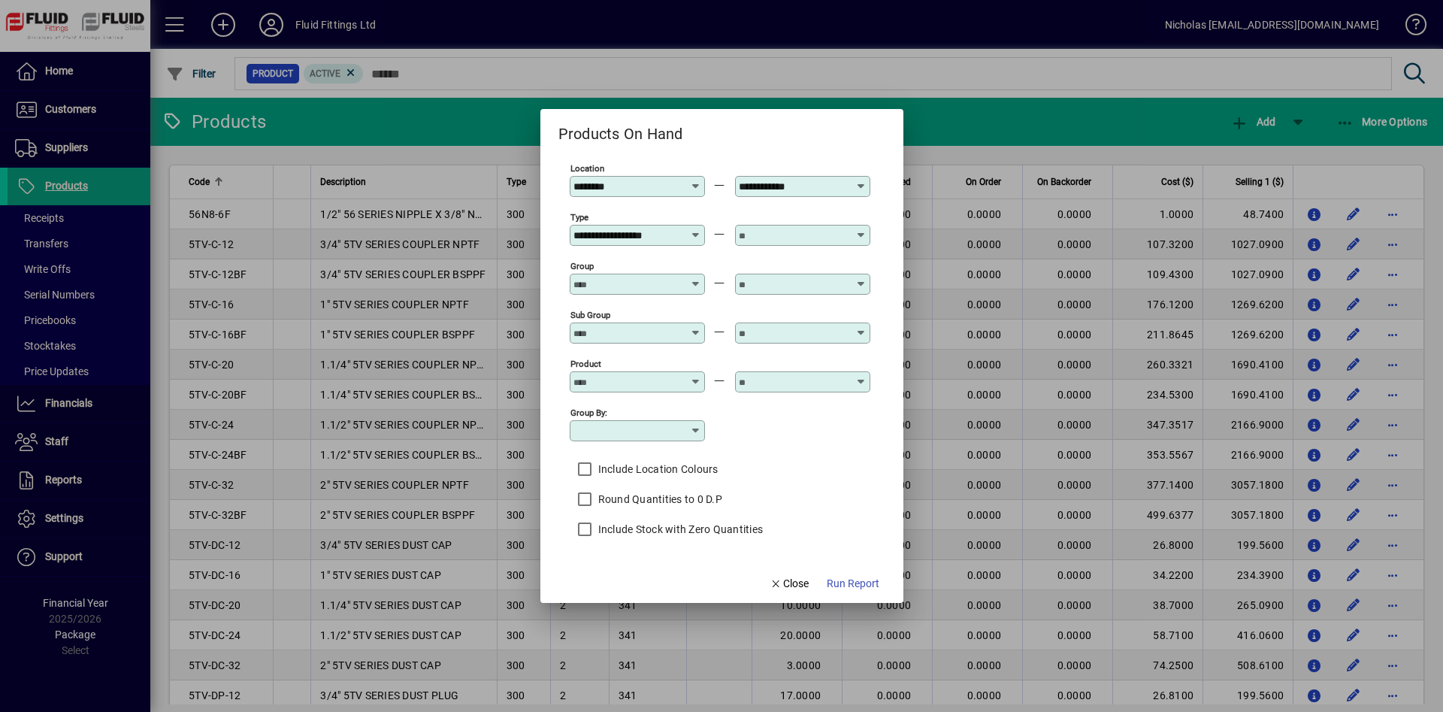
click at [774, 235] on input "text" at bounding box center [794, 235] width 110 height 12
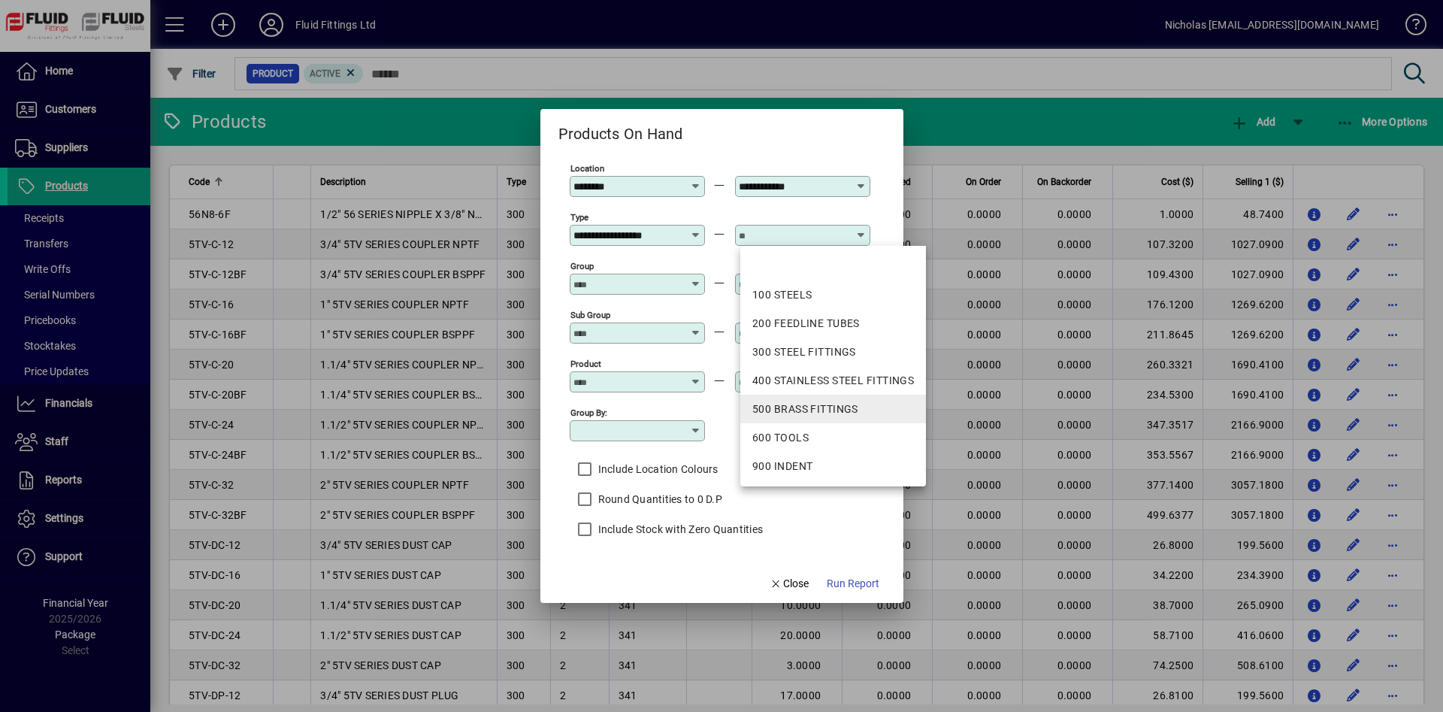
click at [837, 413] on div "500 BRASS FITTINGS" at bounding box center [834, 409] width 162 height 16
type input "**********"
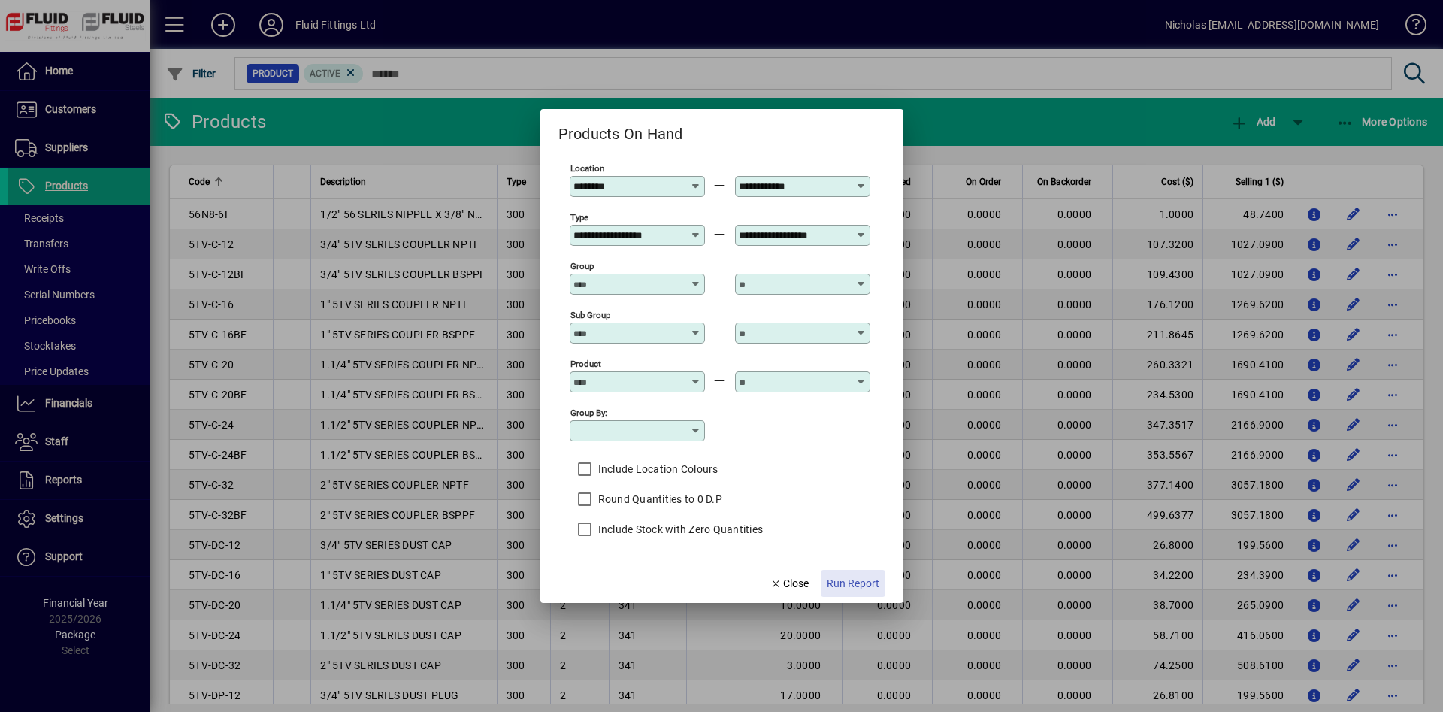
click at [852, 589] on span "Run Report" at bounding box center [853, 584] width 53 height 16
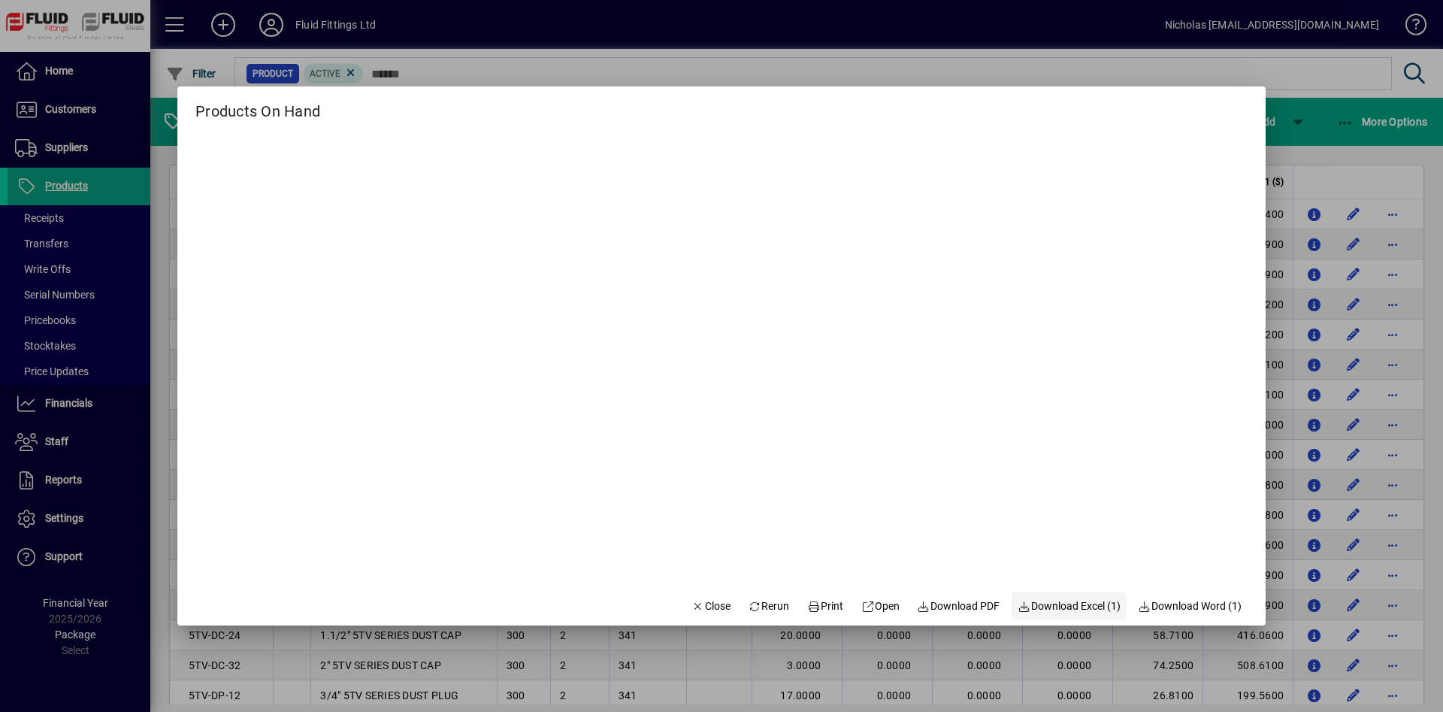
click at [1071, 609] on span "Download Excel (1)" at bounding box center [1069, 606] width 103 height 16
click at [686, 598] on span "button" at bounding box center [711, 606] width 51 height 36
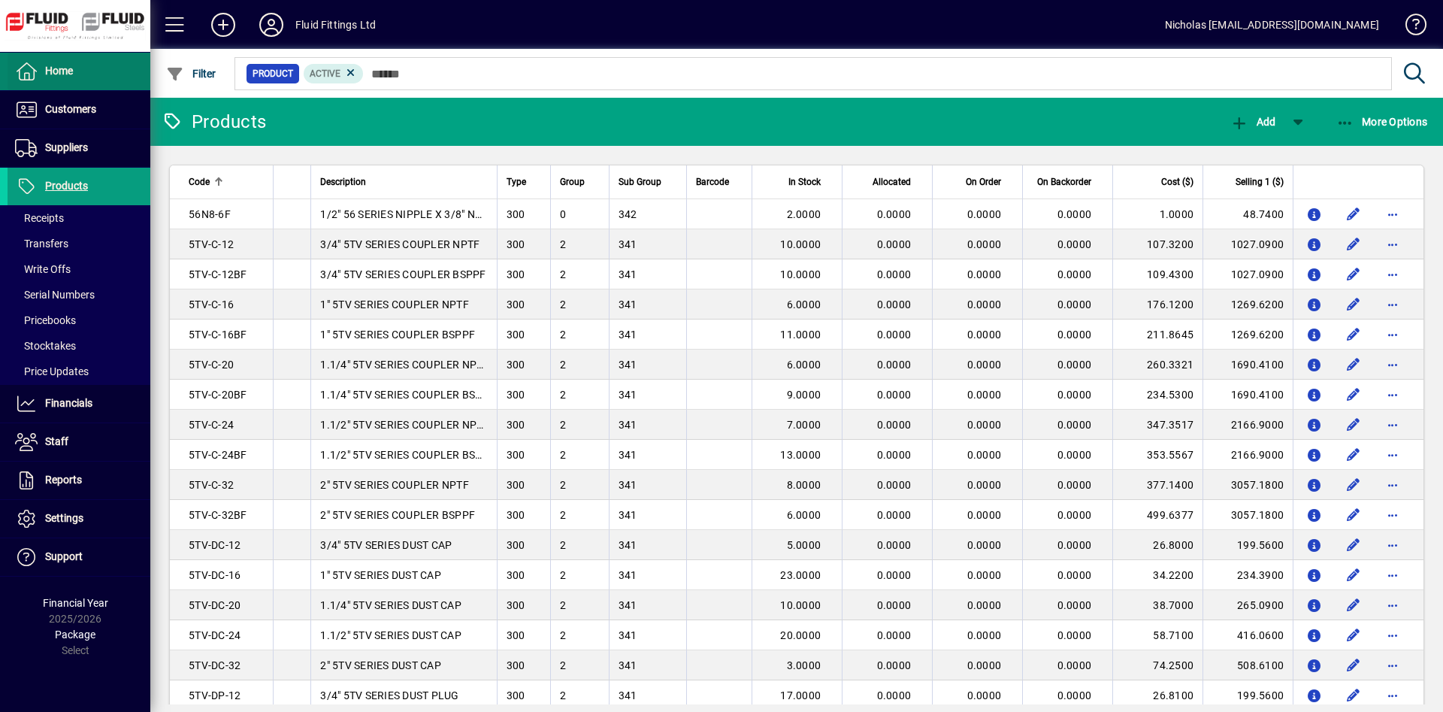
click at [83, 74] on span at bounding box center [79, 71] width 143 height 36
